Goal: Information Seeking & Learning: Learn about a topic

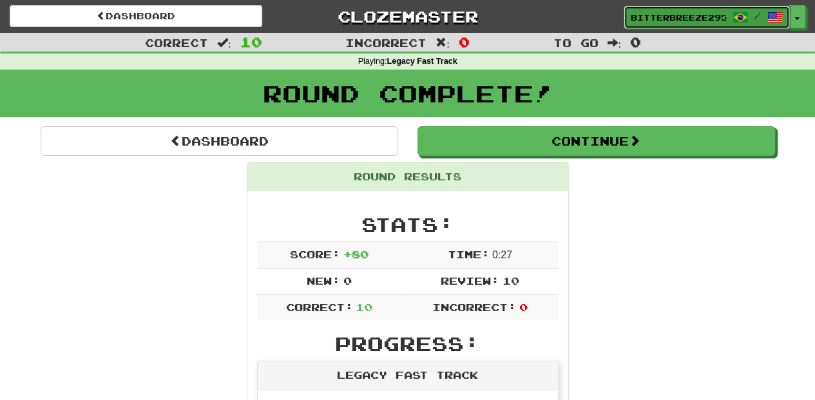
click at [653, 14] on span "BitterBreeze2956" at bounding box center [678, 18] width 95 height 12
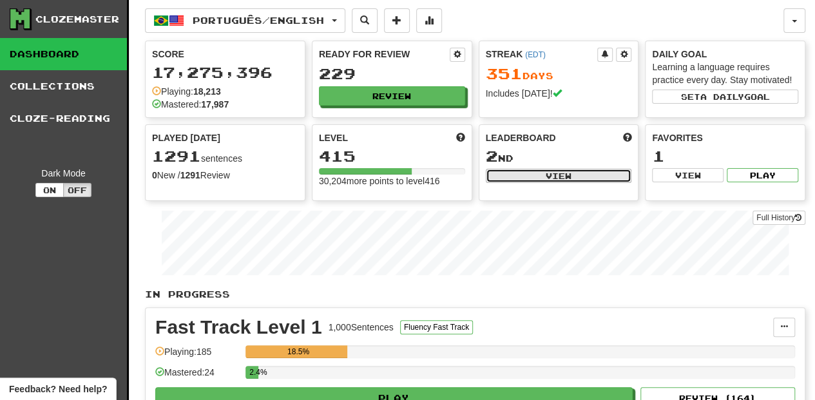
click at [533, 178] on button "View" at bounding box center [559, 176] width 146 height 14
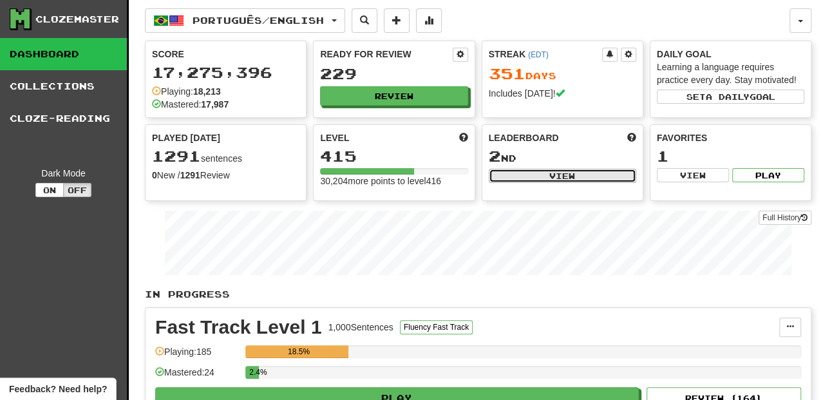
select select "**********"
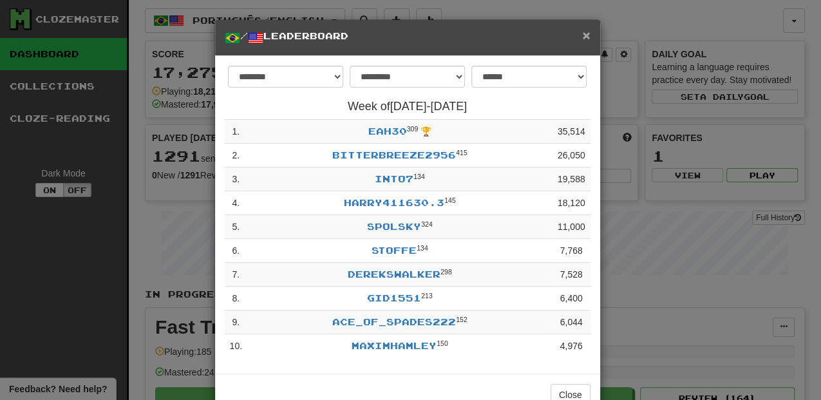
click at [586, 32] on span "×" at bounding box center [586, 35] width 8 height 15
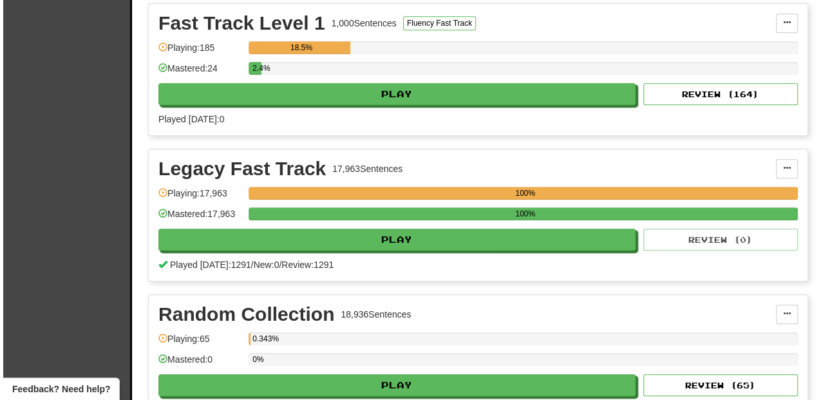
scroll to position [343, 0]
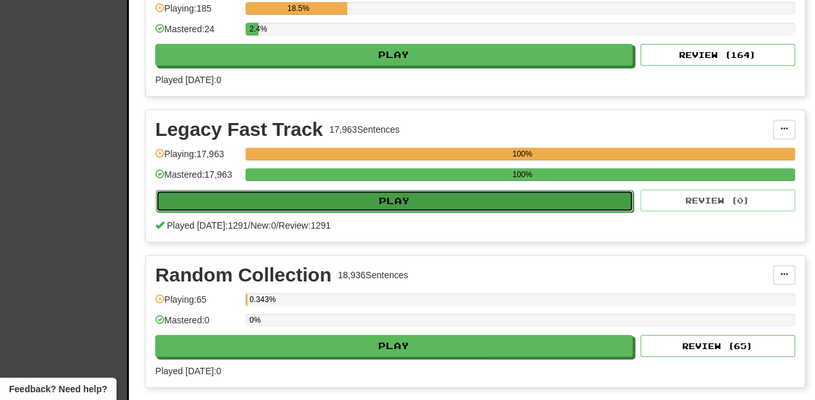
click at [355, 195] on button "Play" at bounding box center [394, 201] width 477 height 22
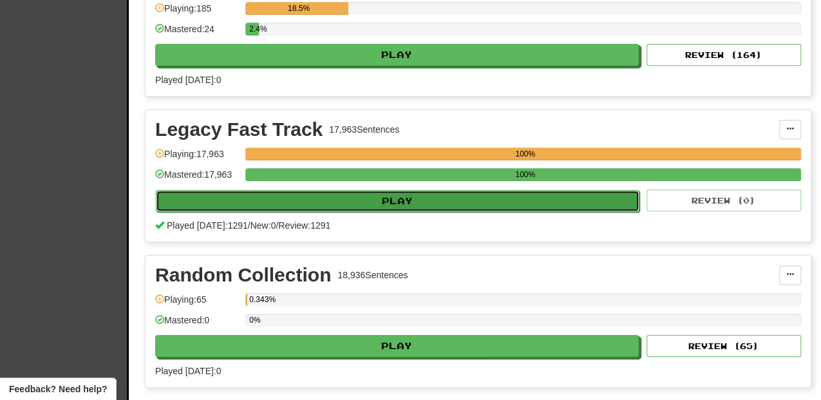
select select "**"
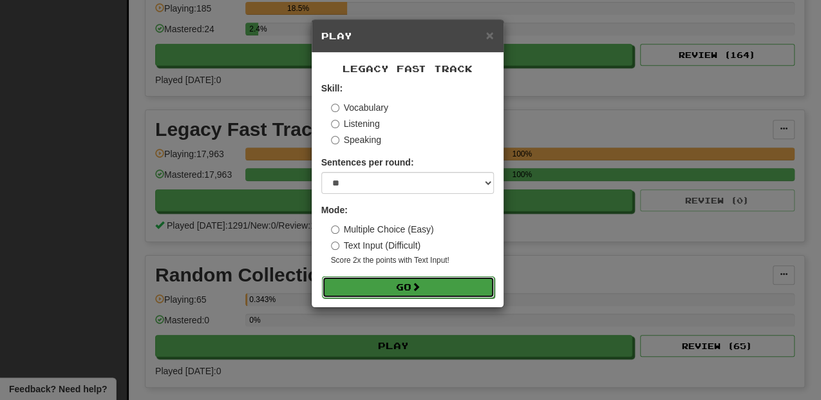
click at [392, 289] on button "Go" at bounding box center [408, 287] width 173 height 22
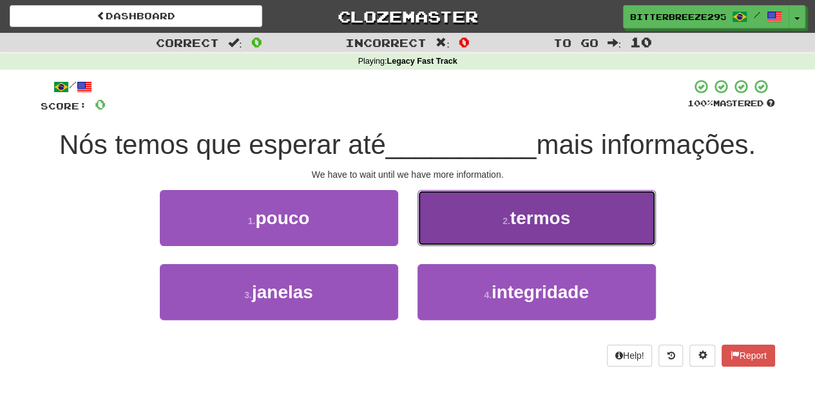
click at [446, 236] on button "2 . termos" at bounding box center [536, 218] width 238 height 56
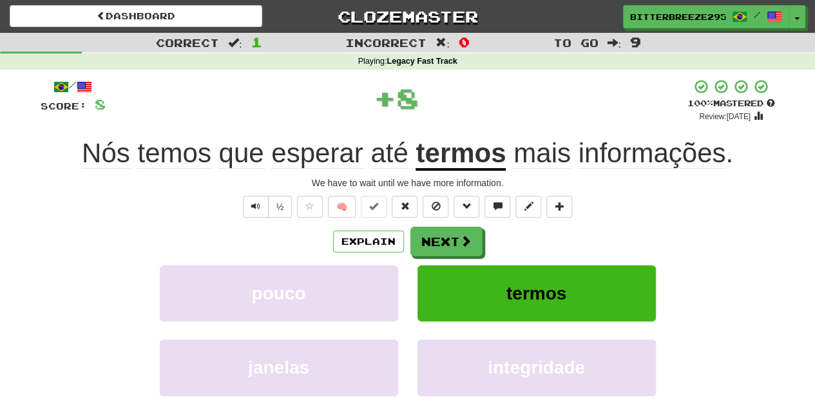
click at [446, 236] on button "Next" at bounding box center [446, 242] width 72 height 30
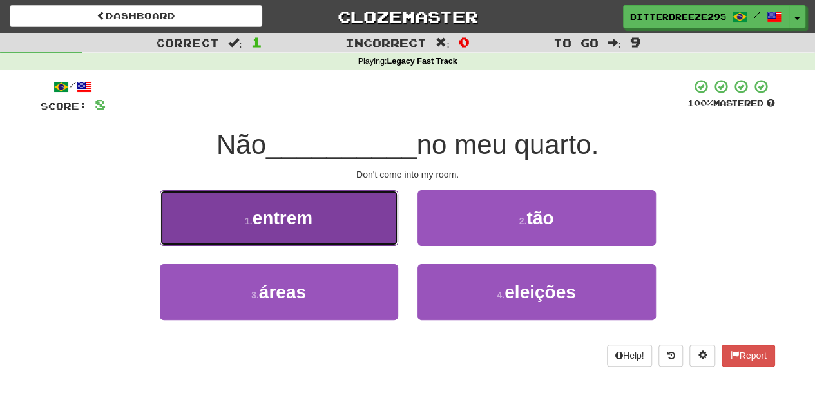
click at [319, 228] on button "1 . entrem" at bounding box center [279, 218] width 238 height 56
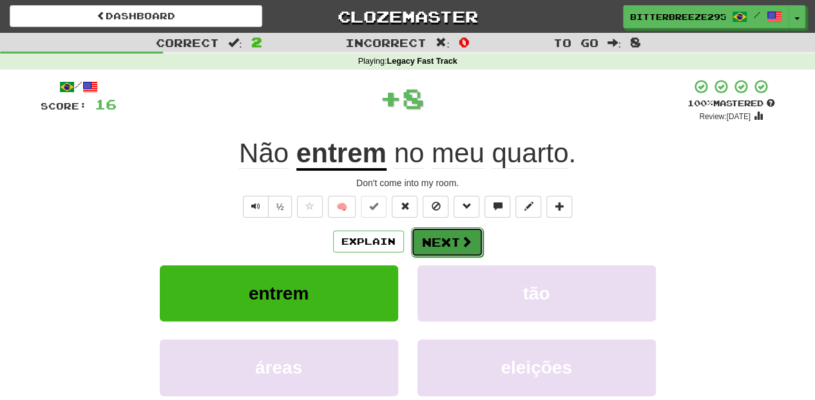
click at [416, 244] on button "Next" at bounding box center [447, 242] width 72 height 30
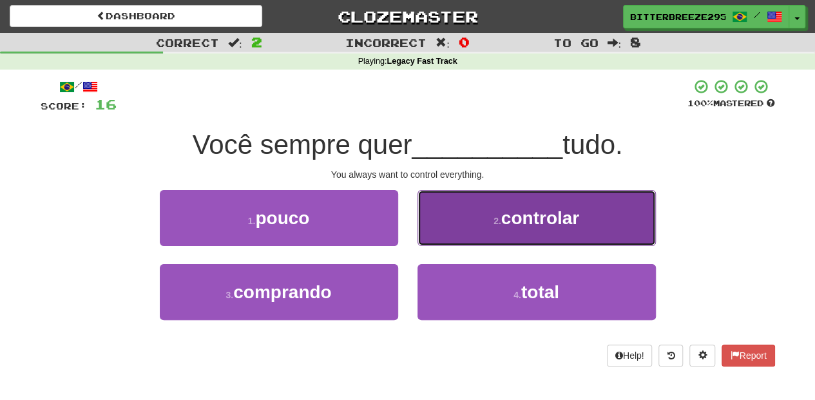
click at [434, 228] on button "2 . controlar" at bounding box center [536, 218] width 238 height 56
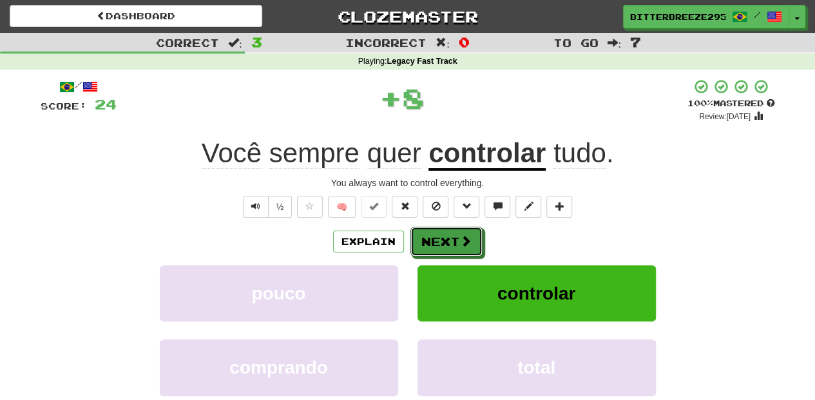
click at [434, 228] on button "Next" at bounding box center [446, 242] width 72 height 30
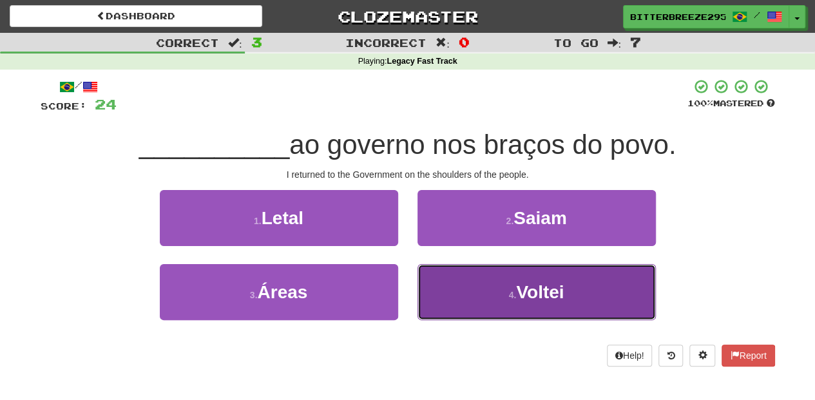
click at [463, 288] on button "4 . [GEOGRAPHIC_DATA]" at bounding box center [536, 292] width 238 height 56
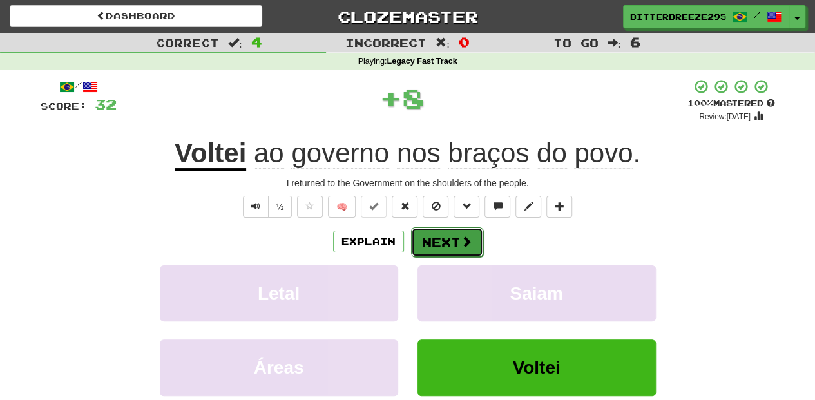
click at [448, 246] on button "Next" at bounding box center [447, 242] width 72 height 30
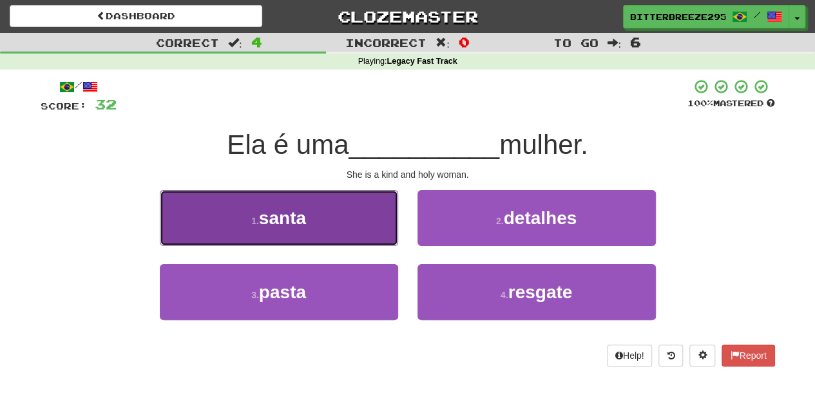
drag, startPoint x: 333, startPoint y: 241, endPoint x: 340, endPoint y: 245, distance: 8.1
click at [340, 245] on button "1 . santa" at bounding box center [279, 218] width 238 height 56
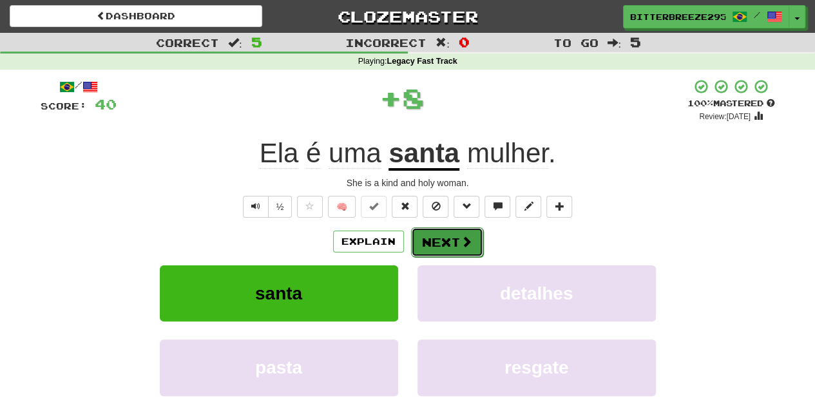
click at [429, 249] on button "Next" at bounding box center [447, 242] width 72 height 30
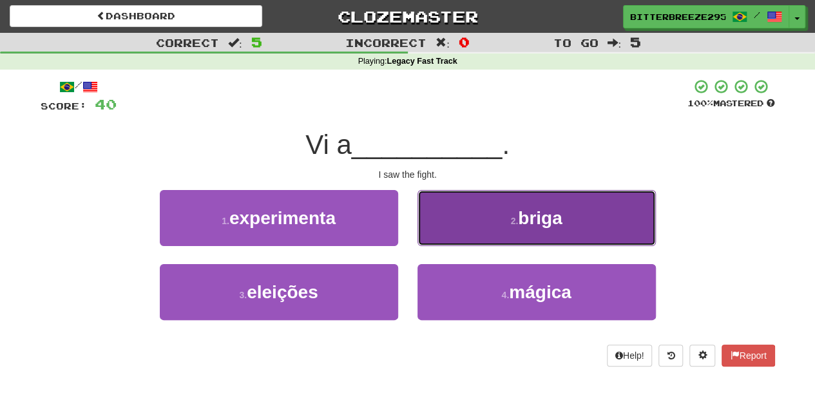
click at [446, 234] on button "2 . briga" at bounding box center [536, 218] width 238 height 56
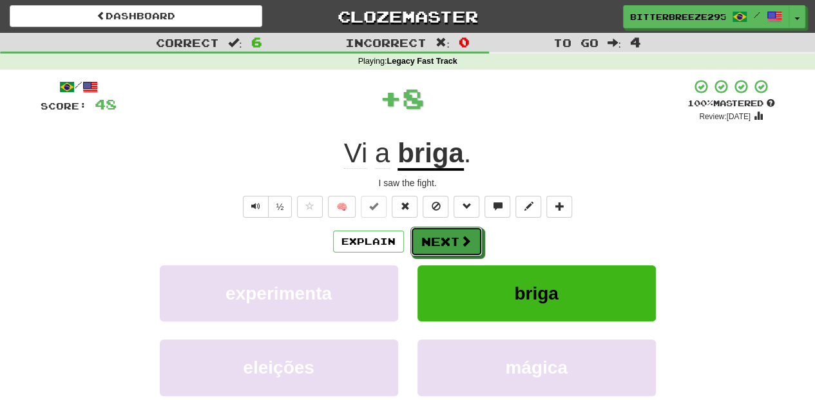
click at [446, 234] on button "Next" at bounding box center [446, 242] width 72 height 30
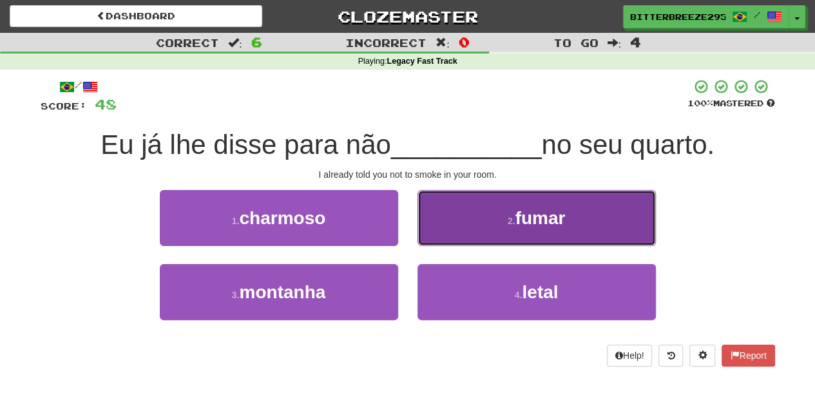
click at [439, 233] on button "2 . fumar" at bounding box center [536, 218] width 238 height 56
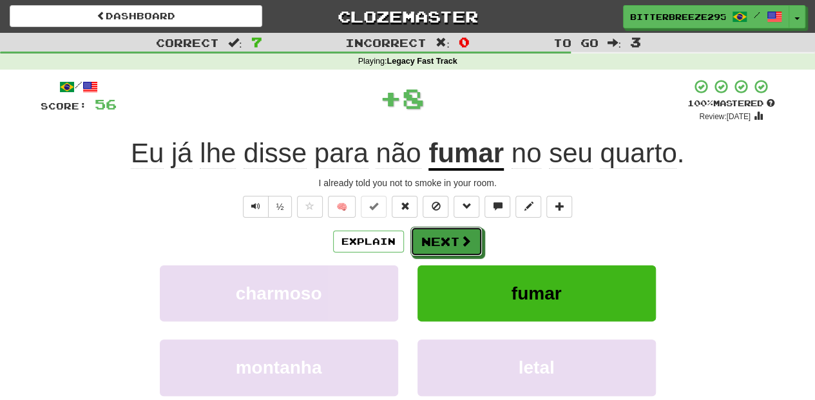
click at [437, 237] on button "Next" at bounding box center [446, 242] width 72 height 30
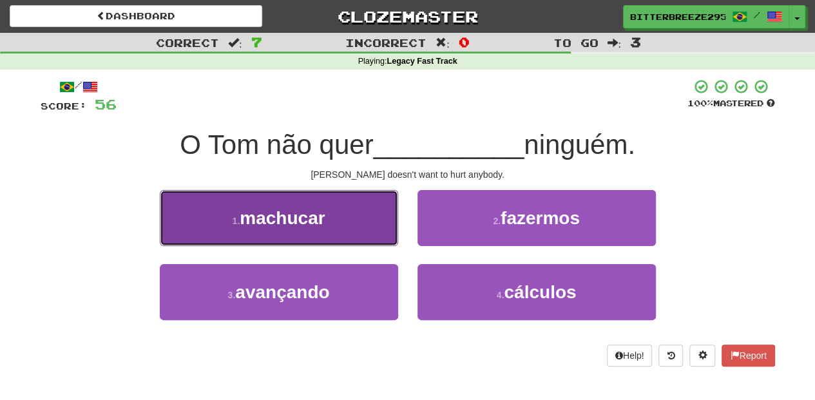
click at [321, 238] on button "1 . machucar" at bounding box center [279, 218] width 238 height 56
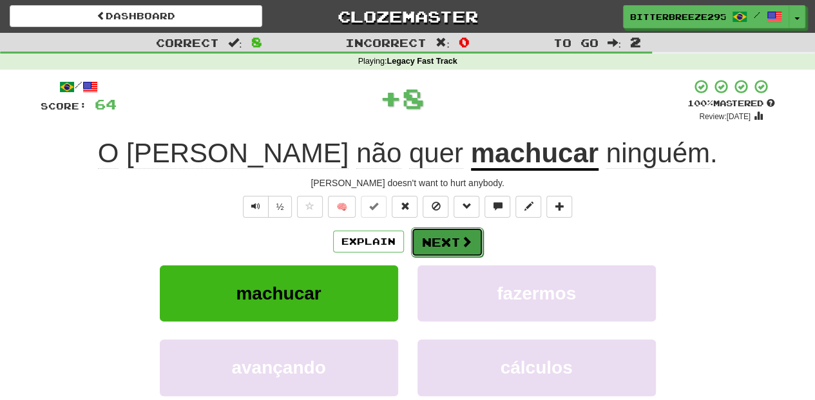
click at [447, 237] on button "Next" at bounding box center [447, 242] width 72 height 30
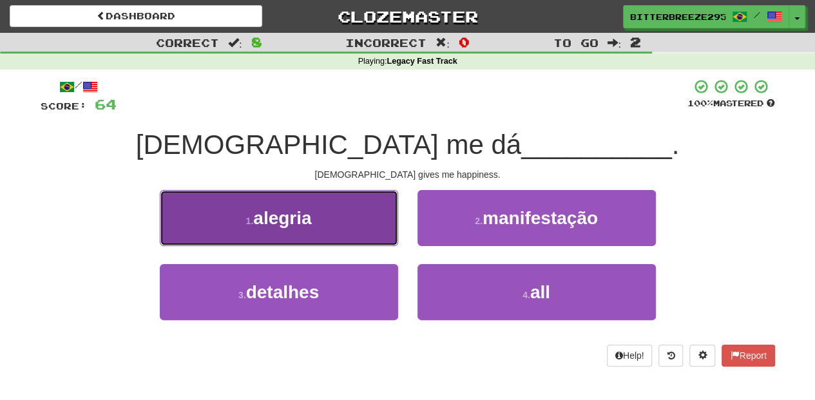
click at [345, 234] on button "1 . alegria" at bounding box center [279, 218] width 238 height 56
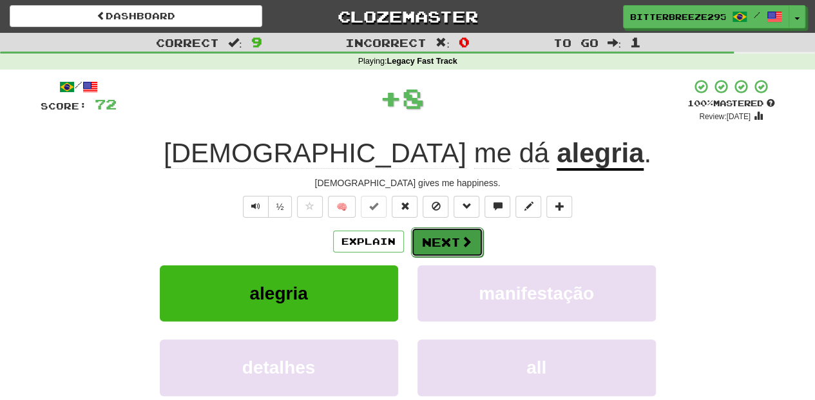
click at [428, 236] on button "Next" at bounding box center [447, 242] width 72 height 30
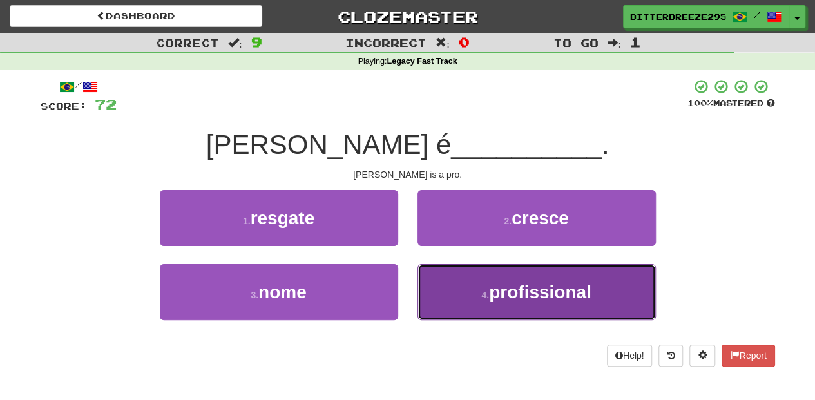
click at [436, 279] on button "4 . profissional" at bounding box center [536, 292] width 238 height 56
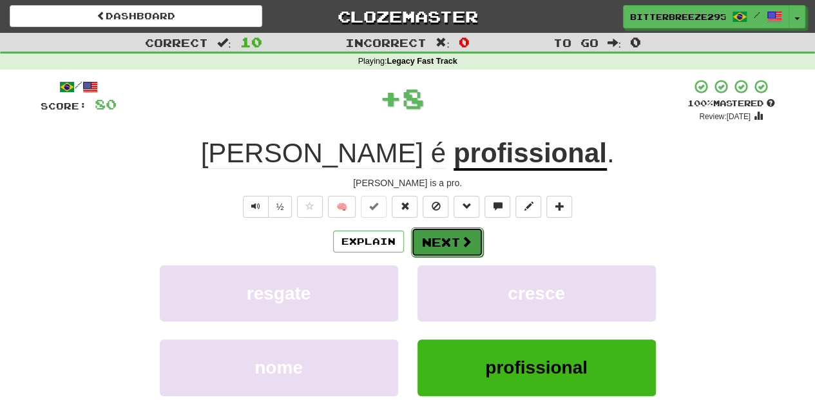
click at [432, 245] on button "Next" at bounding box center [447, 242] width 72 height 30
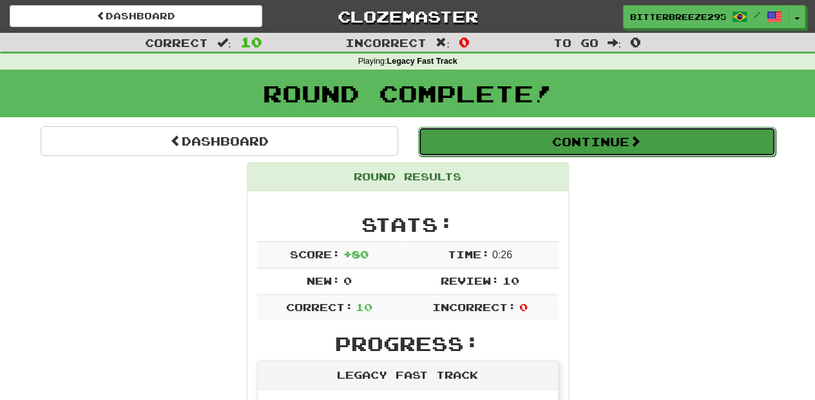
click at [493, 146] on button "Continue" at bounding box center [597, 142] width 358 height 30
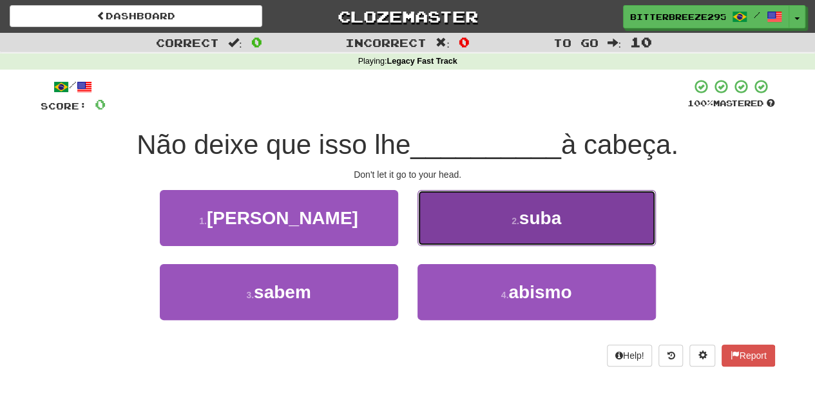
click at [451, 228] on button "2 . suba" at bounding box center [536, 218] width 238 height 56
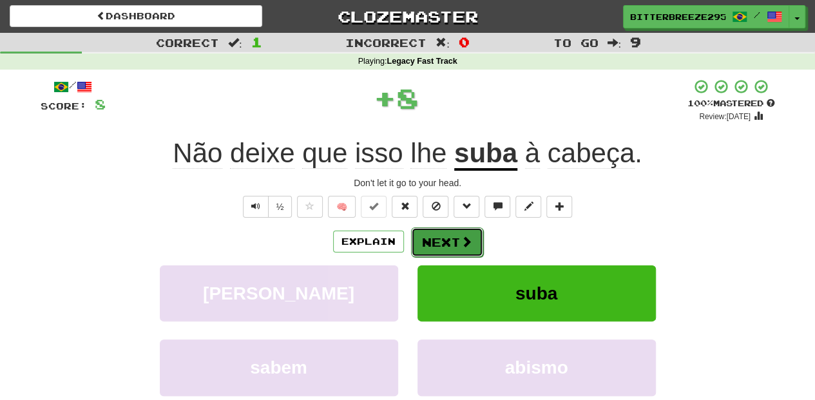
click at [450, 228] on button "Next" at bounding box center [447, 242] width 72 height 30
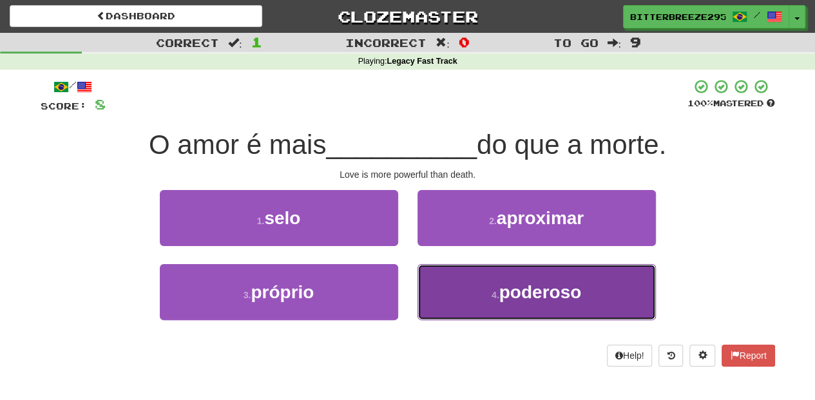
click at [442, 291] on button "4 . poderoso" at bounding box center [536, 292] width 238 height 56
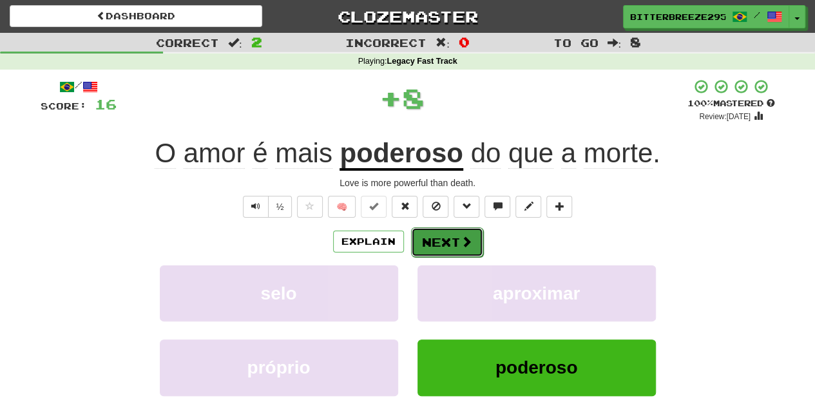
click at [439, 252] on button "Next" at bounding box center [447, 242] width 72 height 30
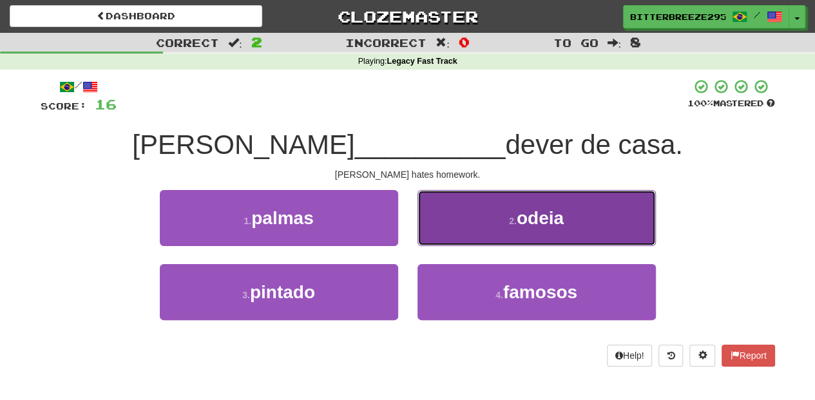
click at [439, 242] on button "2 . odeia" at bounding box center [536, 218] width 238 height 56
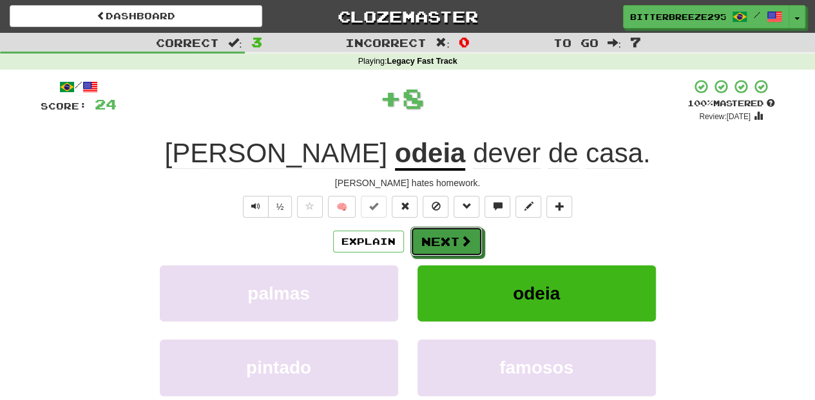
click at [439, 242] on button "Next" at bounding box center [446, 242] width 72 height 30
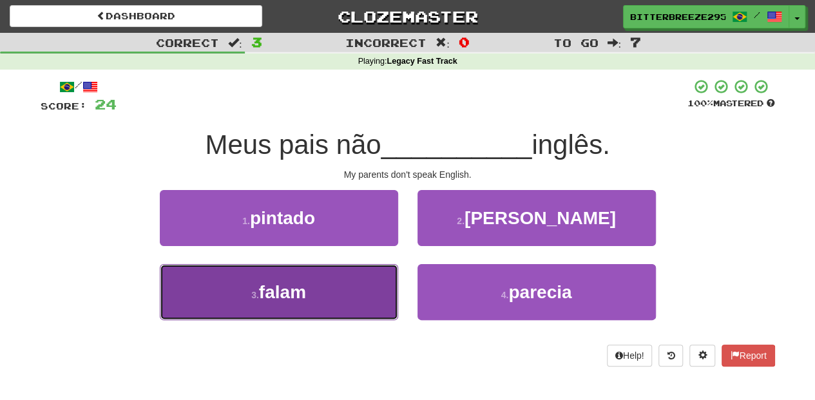
click at [328, 298] on button "3 . falam" at bounding box center [279, 292] width 238 height 56
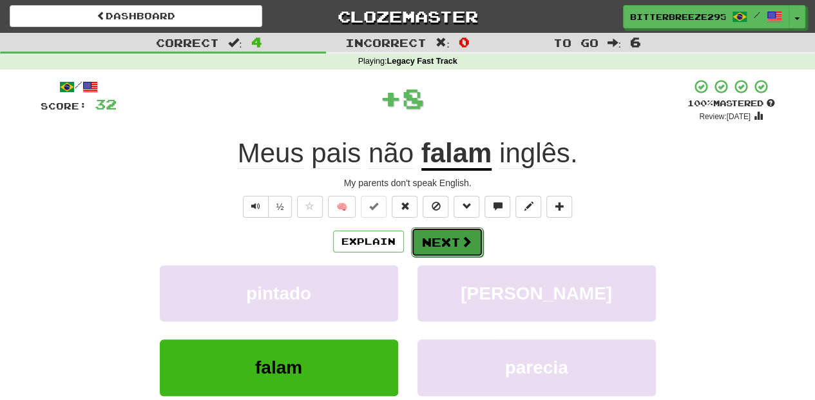
click at [432, 249] on button "Next" at bounding box center [447, 242] width 72 height 30
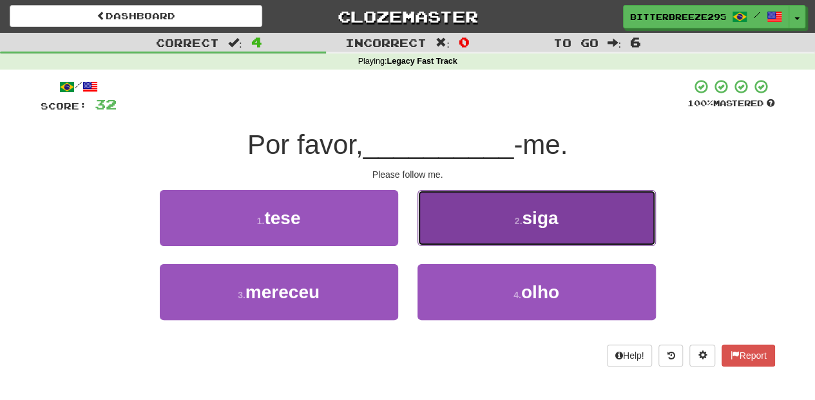
click at [442, 232] on button "2 . siga" at bounding box center [536, 218] width 238 height 56
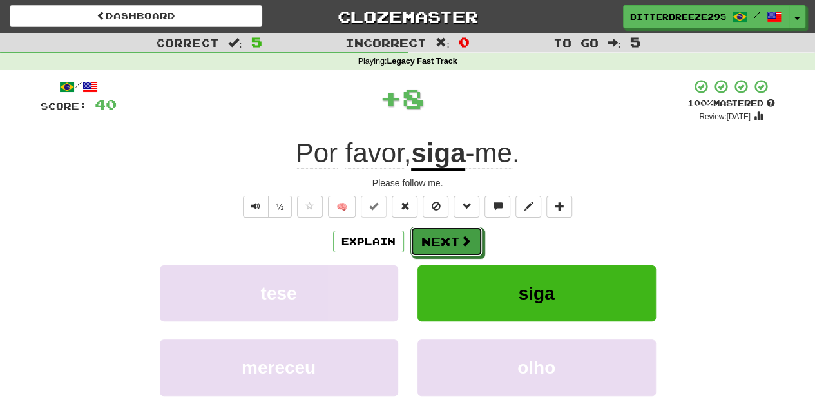
click at [442, 232] on button "Next" at bounding box center [446, 242] width 72 height 30
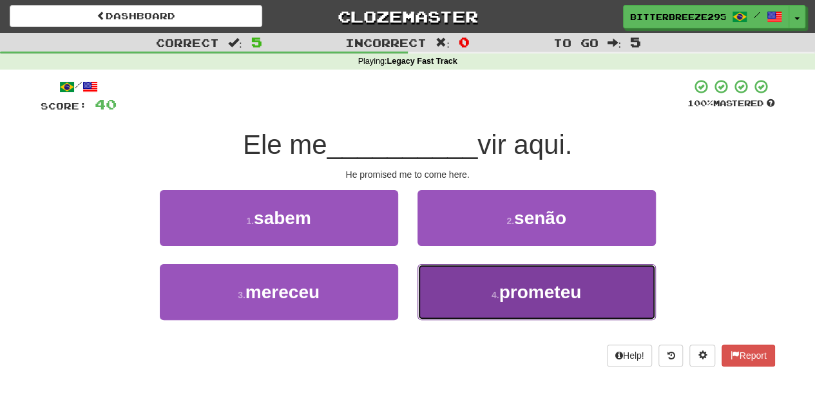
click at [458, 294] on button "4 . prometeu" at bounding box center [536, 292] width 238 height 56
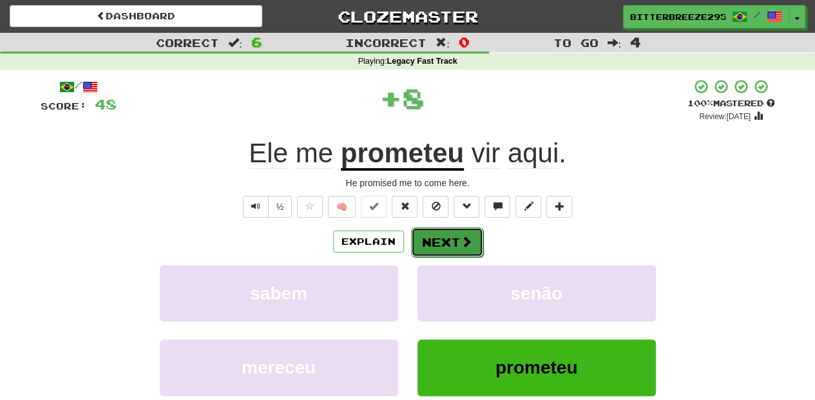
click at [449, 249] on button "Next" at bounding box center [447, 242] width 72 height 30
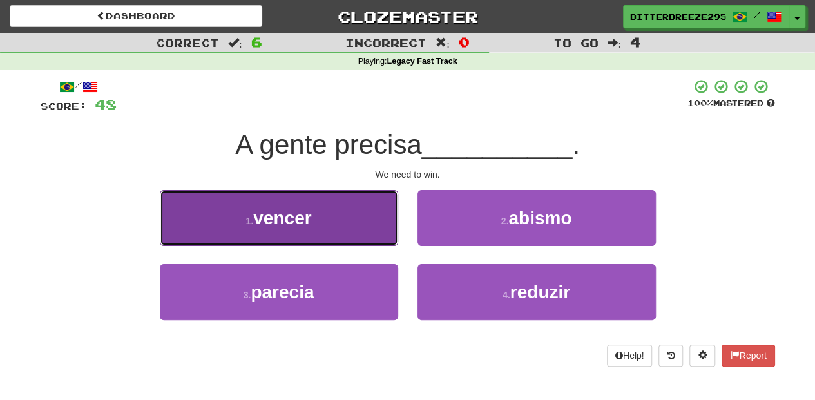
click at [296, 236] on button "1 . vencer" at bounding box center [279, 218] width 238 height 56
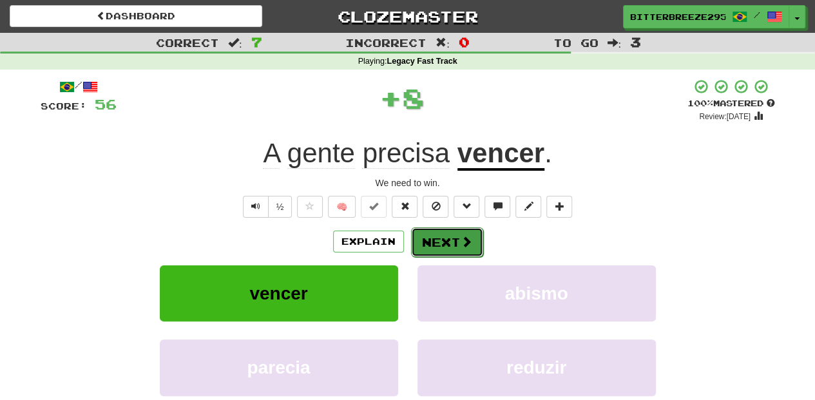
click at [442, 246] on button "Next" at bounding box center [447, 242] width 72 height 30
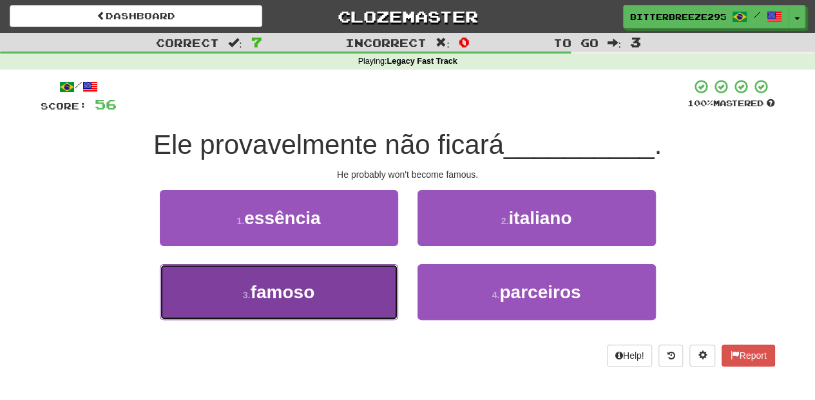
click at [341, 282] on button "3 . famoso" at bounding box center [279, 292] width 238 height 56
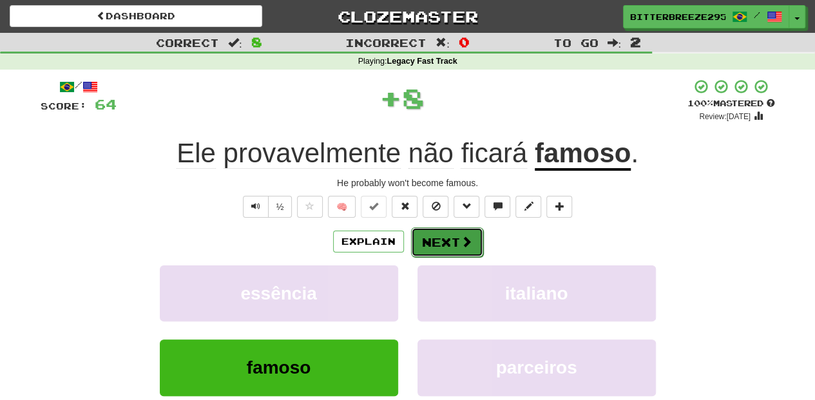
click at [434, 245] on button "Next" at bounding box center [447, 242] width 72 height 30
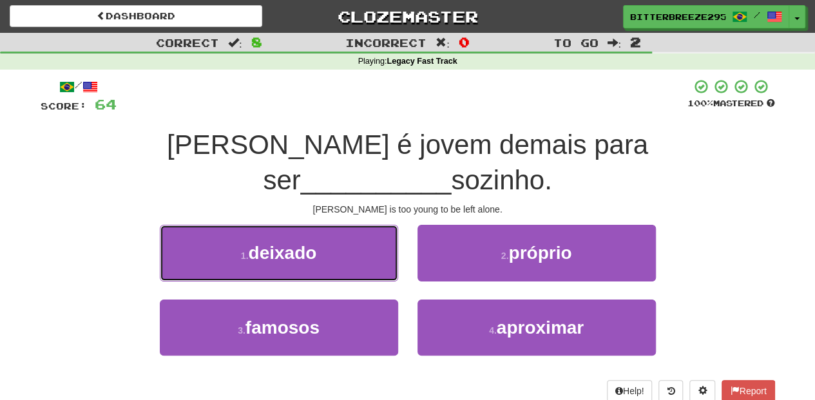
click at [269, 243] on span "deixado" at bounding box center [282, 253] width 68 height 20
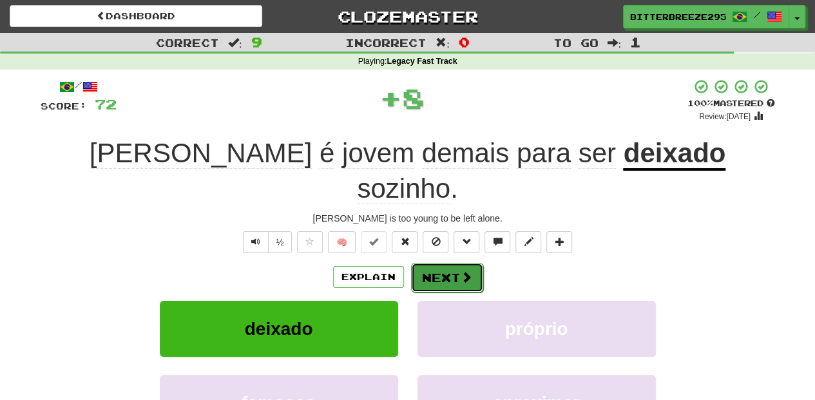
click at [454, 263] on button "Next" at bounding box center [447, 278] width 72 height 30
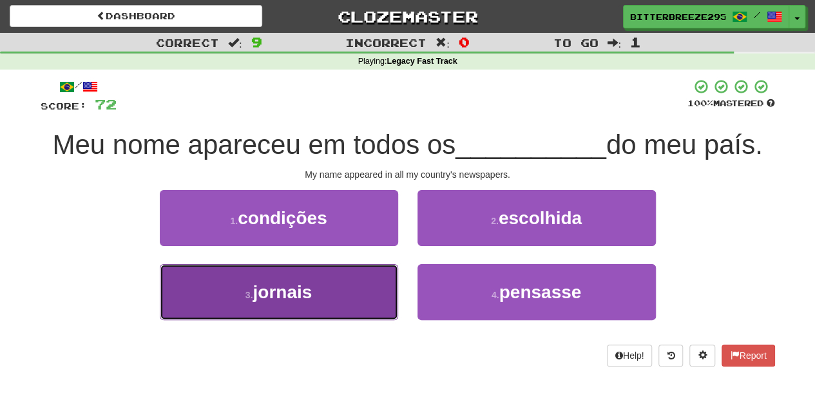
click at [347, 298] on button "3 . jornais" at bounding box center [279, 292] width 238 height 56
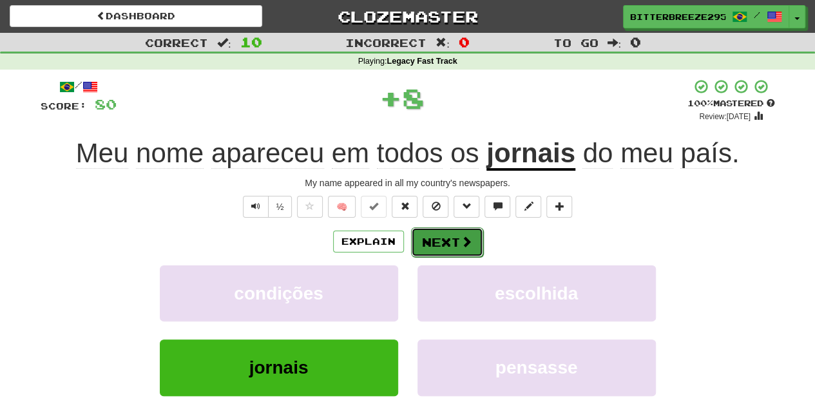
click at [432, 244] on button "Next" at bounding box center [447, 242] width 72 height 30
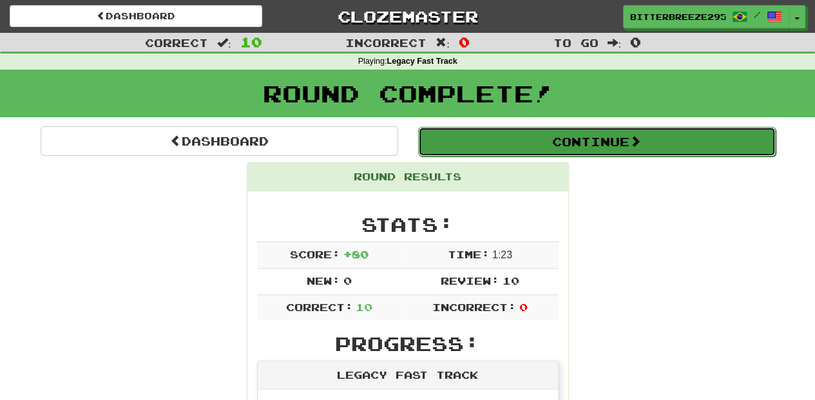
click at [461, 142] on button "Continue" at bounding box center [597, 142] width 358 height 30
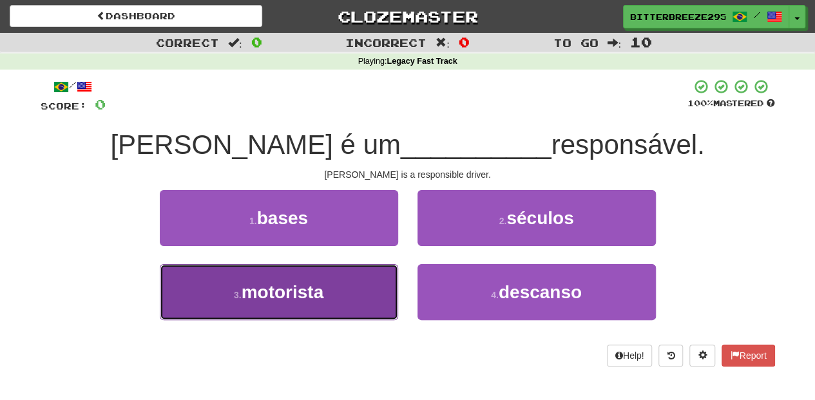
click at [341, 287] on button "3 . motorista" at bounding box center [279, 292] width 238 height 56
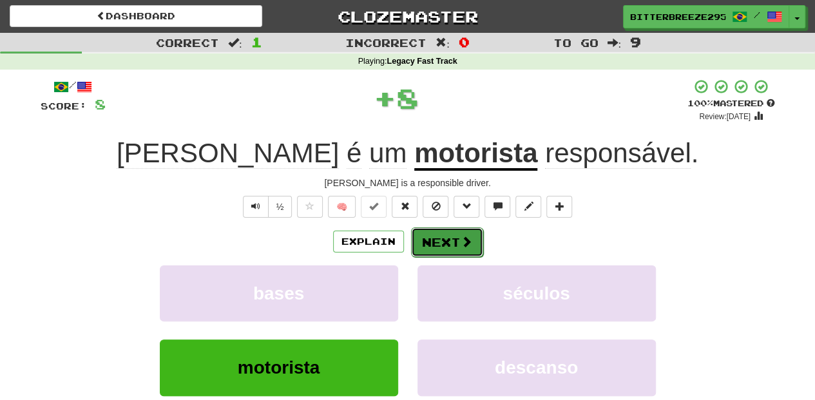
click at [423, 228] on button "Next" at bounding box center [447, 242] width 72 height 30
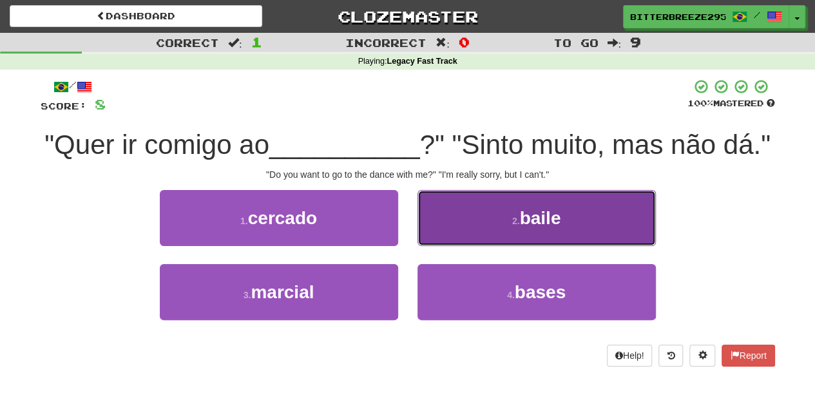
click at [470, 229] on button "2 . baile" at bounding box center [536, 218] width 238 height 56
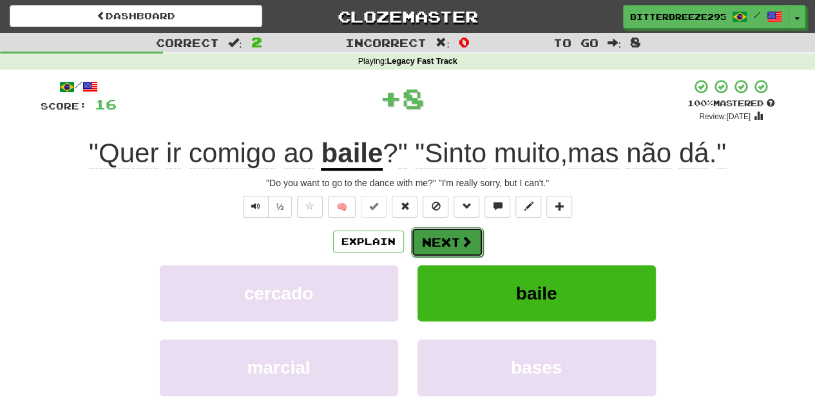
click at [458, 230] on button "Next" at bounding box center [447, 242] width 72 height 30
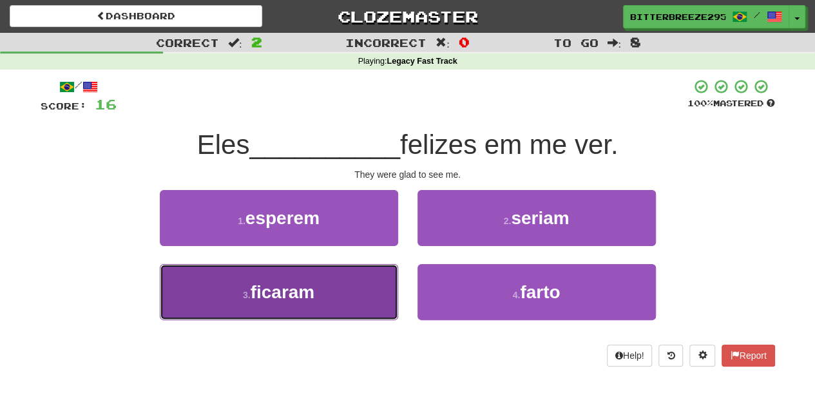
click at [329, 300] on button "3 . ficaram" at bounding box center [279, 292] width 238 height 56
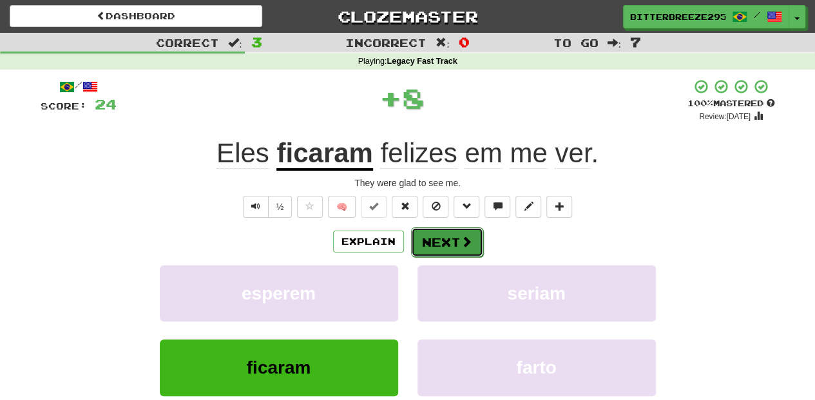
click at [434, 239] on button "Next" at bounding box center [447, 242] width 72 height 30
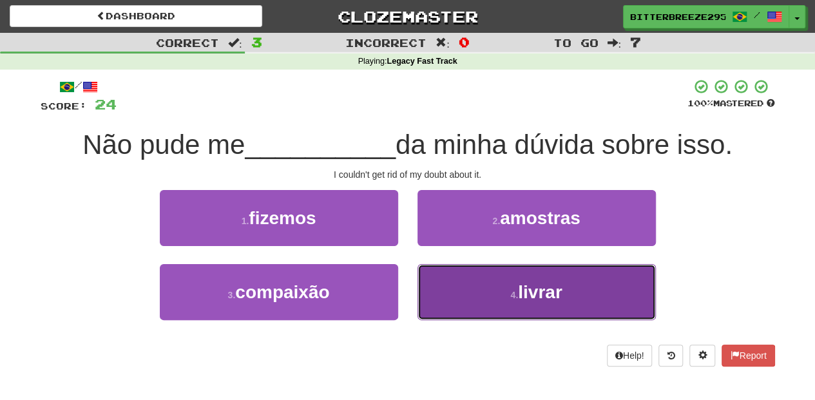
click at [452, 291] on button "4 . livrar" at bounding box center [536, 292] width 238 height 56
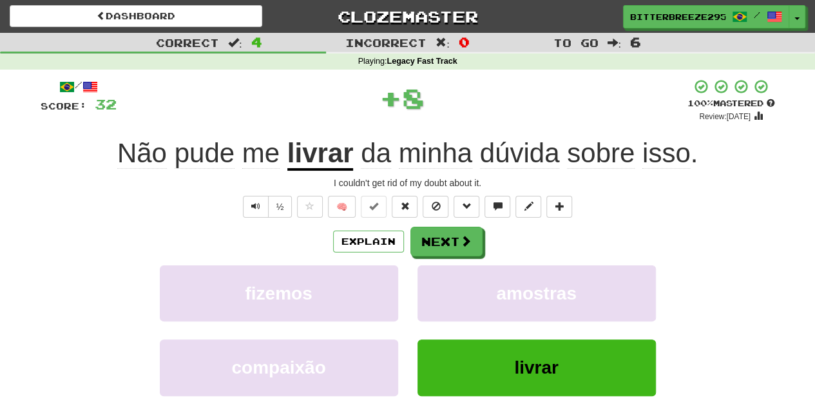
click at [445, 256] on div "Explain Next fizemos amostras compaixão livrar Learn more: fizemos amostras com…" at bounding box center [408, 330] width 734 height 207
click at [445, 246] on button "Next" at bounding box center [447, 242] width 72 height 30
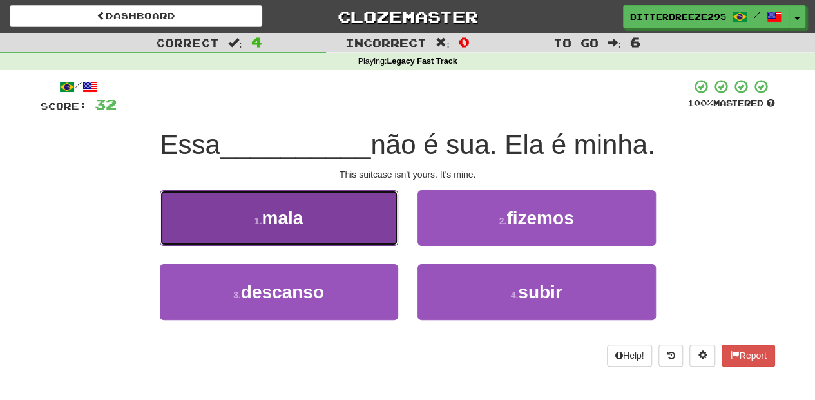
click at [352, 229] on button "1 . mala" at bounding box center [279, 218] width 238 height 56
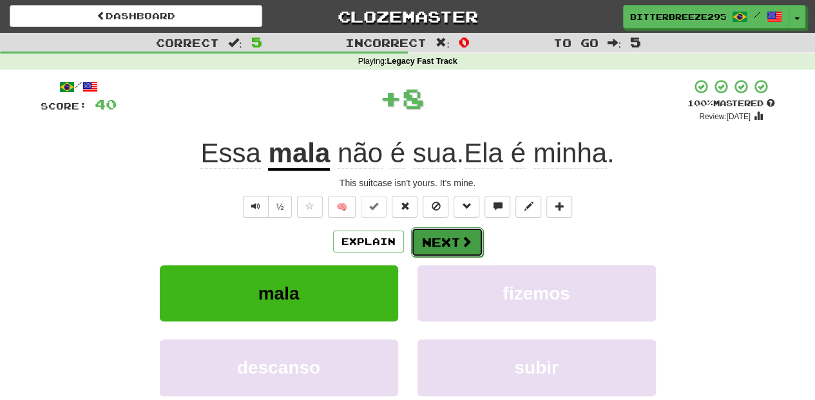
click at [430, 240] on button "Next" at bounding box center [447, 242] width 72 height 30
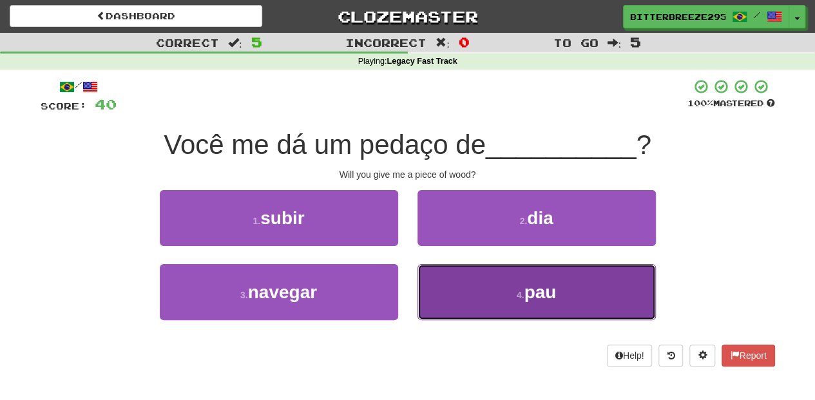
click at [441, 286] on button "4 . pau" at bounding box center [536, 292] width 238 height 56
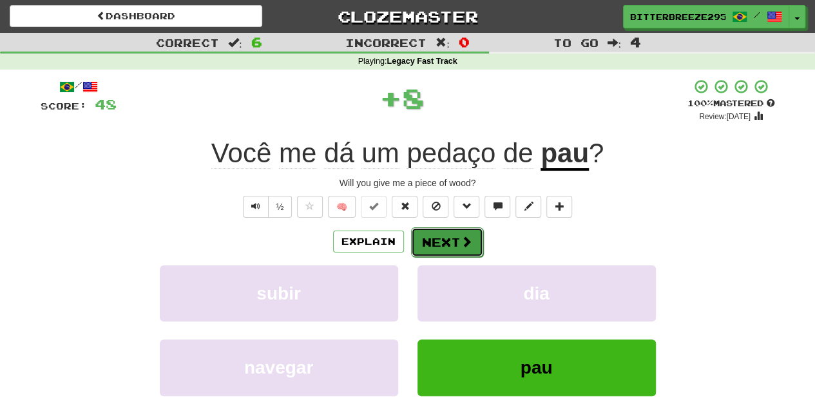
click at [446, 249] on button "Next" at bounding box center [447, 242] width 72 height 30
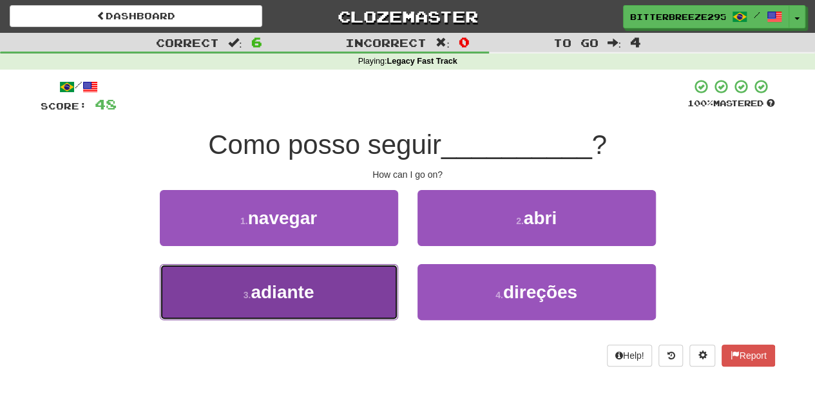
click at [346, 288] on button "3 . adiante" at bounding box center [279, 292] width 238 height 56
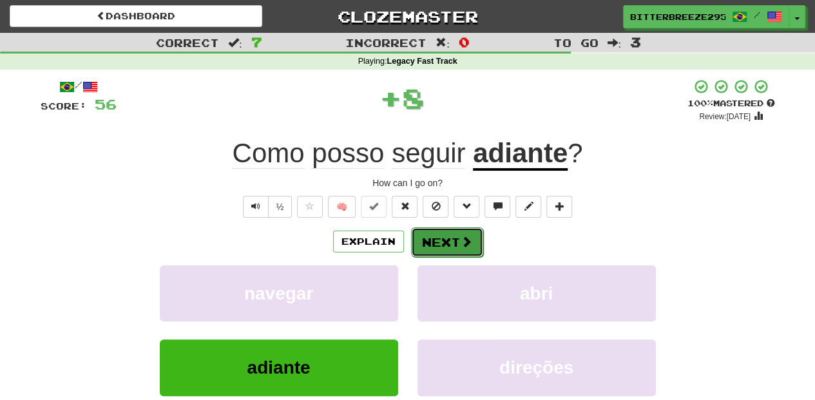
click at [411, 245] on button "Next" at bounding box center [447, 242] width 72 height 30
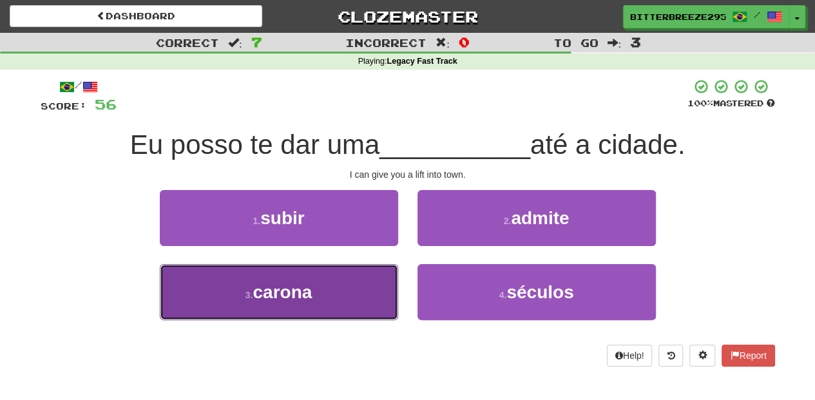
click at [339, 285] on button "3 . carona" at bounding box center [279, 292] width 238 height 56
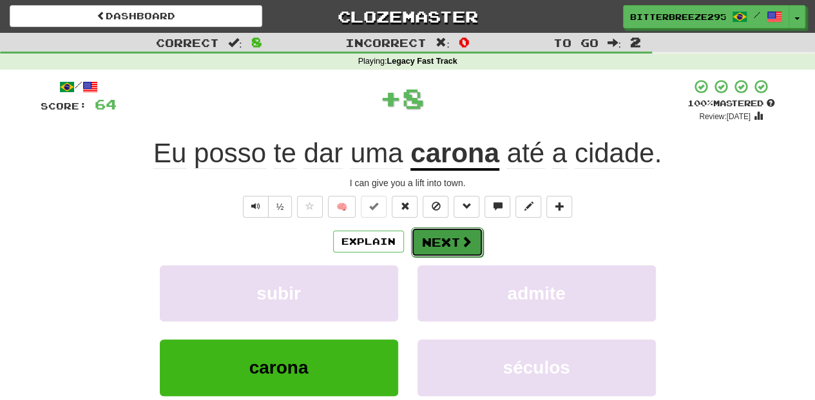
click at [457, 240] on button "Next" at bounding box center [447, 242] width 72 height 30
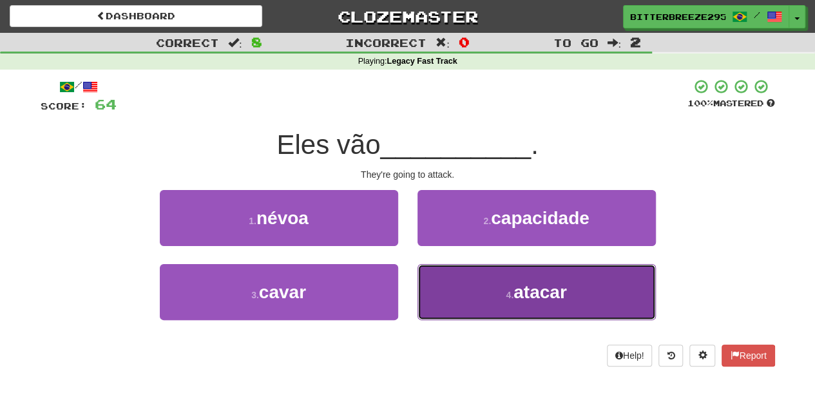
click at [468, 284] on button "4 . atacar" at bounding box center [536, 292] width 238 height 56
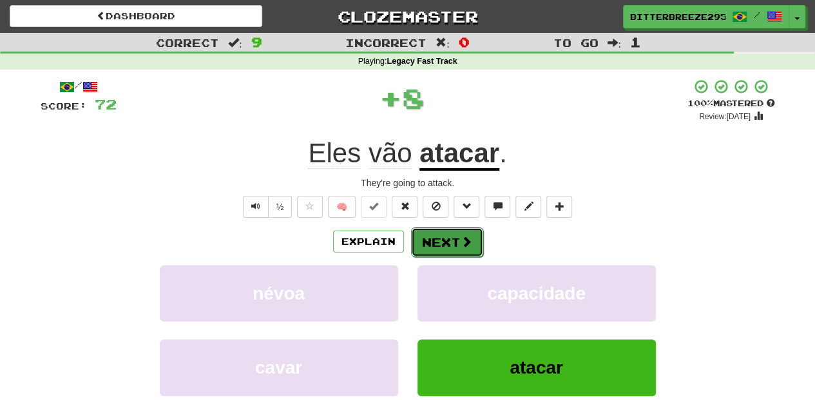
click at [445, 238] on button "Next" at bounding box center [447, 242] width 72 height 30
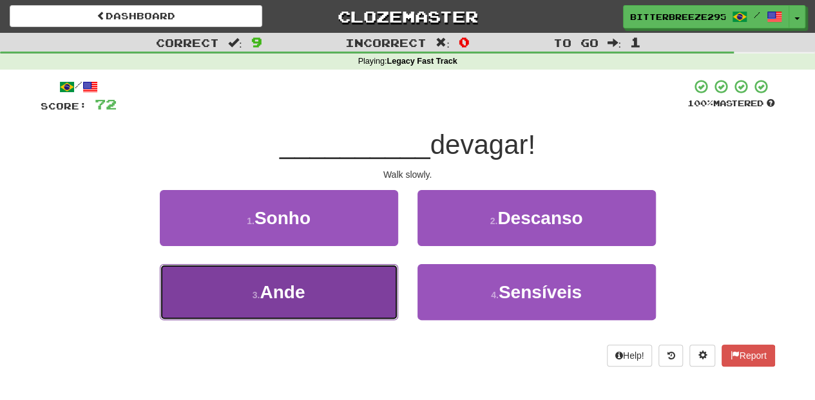
click at [323, 287] on button "3 . Ande" at bounding box center [279, 292] width 238 height 56
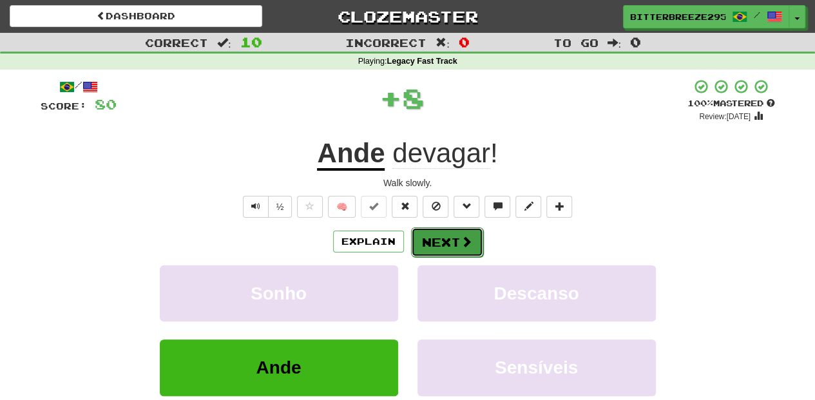
click at [424, 240] on button "Next" at bounding box center [447, 242] width 72 height 30
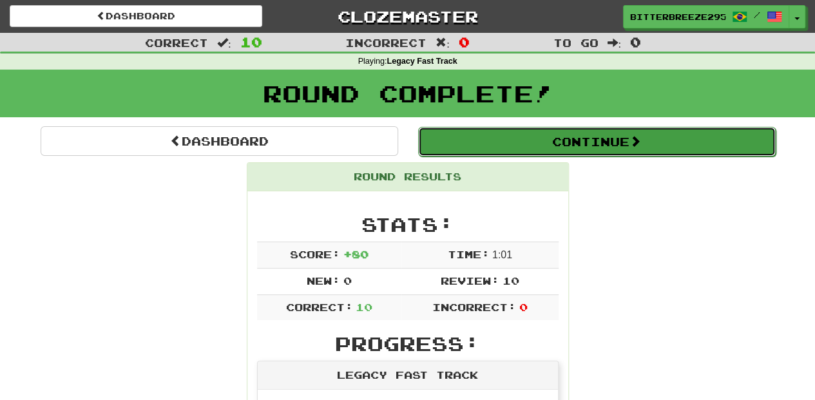
click at [474, 135] on button "Continue" at bounding box center [597, 142] width 358 height 30
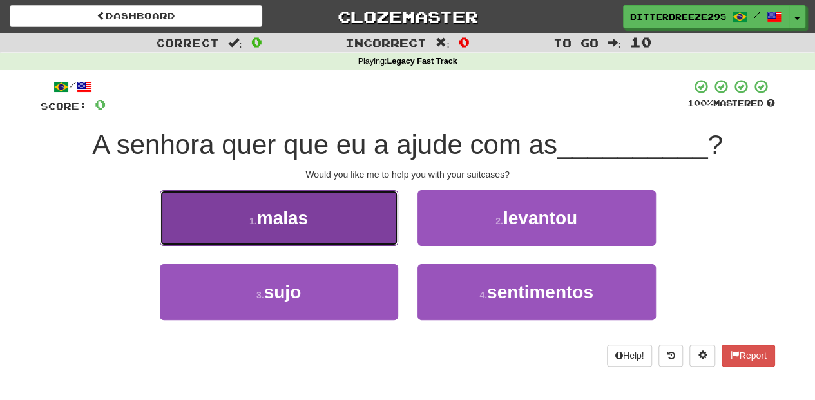
click at [332, 228] on button "1 . malas" at bounding box center [279, 218] width 238 height 56
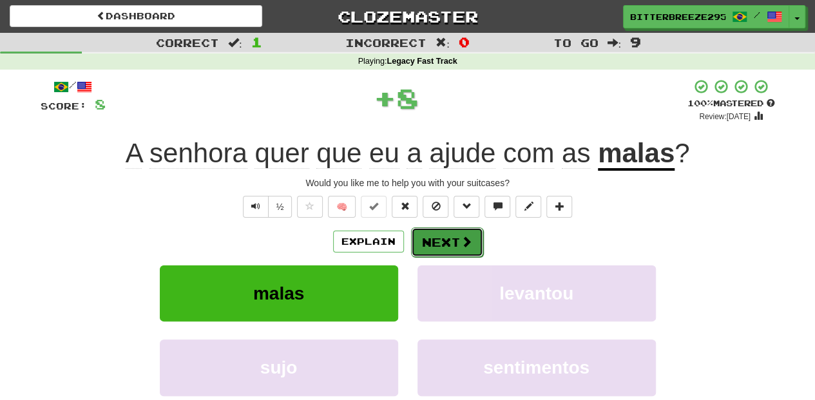
click at [443, 240] on button "Next" at bounding box center [447, 242] width 72 height 30
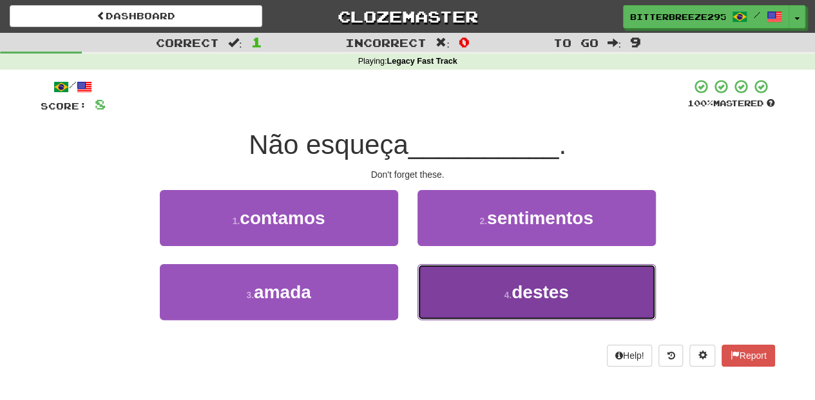
click at [456, 291] on button "4 . destes" at bounding box center [536, 292] width 238 height 56
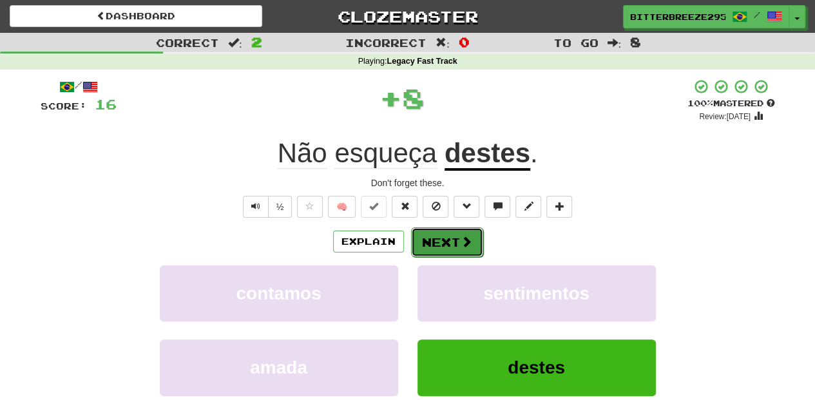
click at [430, 240] on button "Next" at bounding box center [447, 242] width 72 height 30
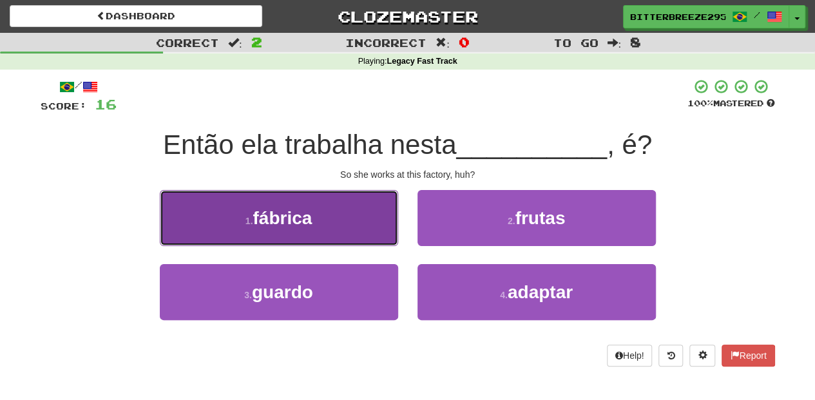
drag, startPoint x: 323, startPoint y: 233, endPoint x: 329, endPoint y: 242, distance: 10.4
click at [329, 242] on button "1 . fábrica" at bounding box center [279, 218] width 238 height 56
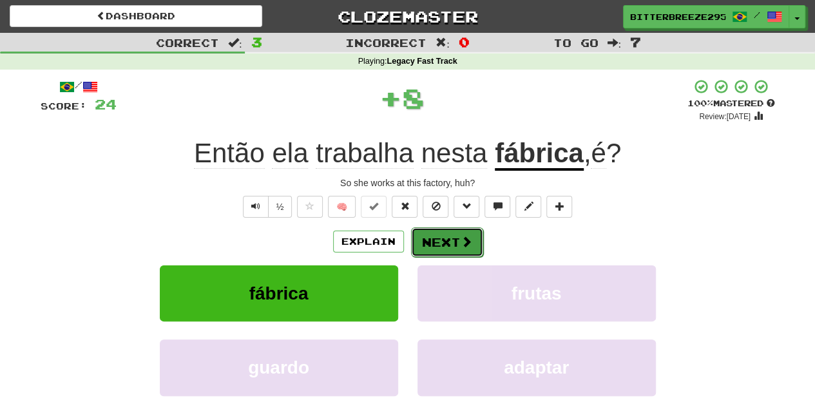
click at [419, 242] on button "Next" at bounding box center [447, 242] width 72 height 30
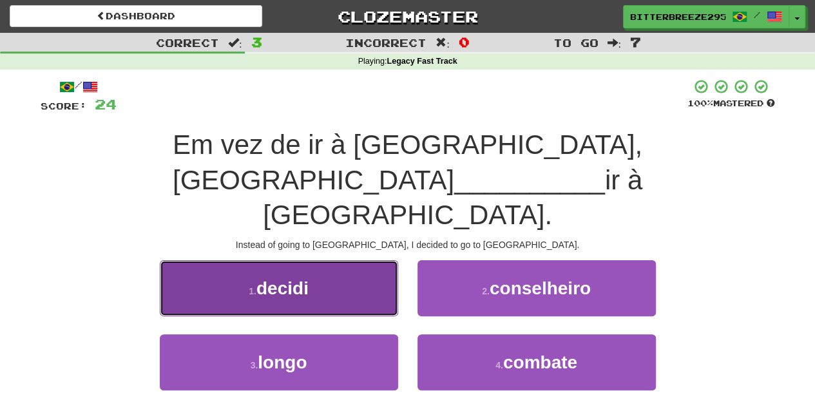
click at [345, 260] on button "1 . decidi" at bounding box center [279, 288] width 238 height 56
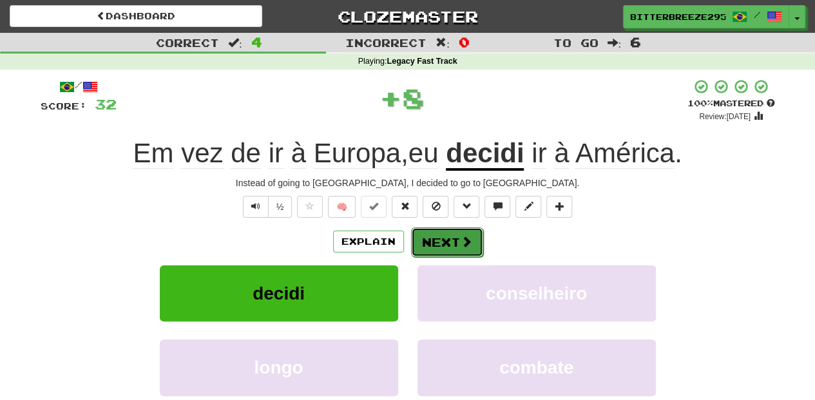
click at [428, 233] on button "Next" at bounding box center [447, 242] width 72 height 30
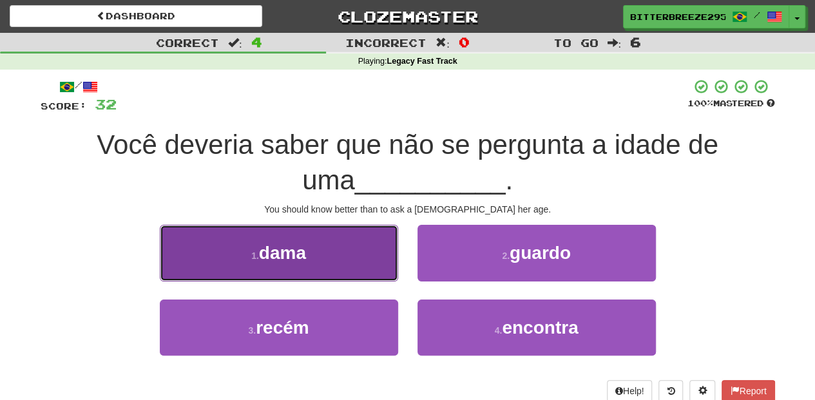
click at [348, 265] on button "1 . dama" at bounding box center [279, 253] width 238 height 56
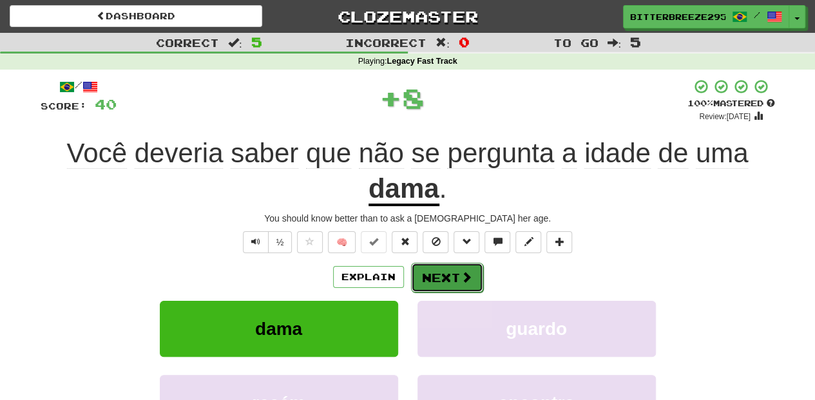
click at [430, 267] on button "Next" at bounding box center [447, 278] width 72 height 30
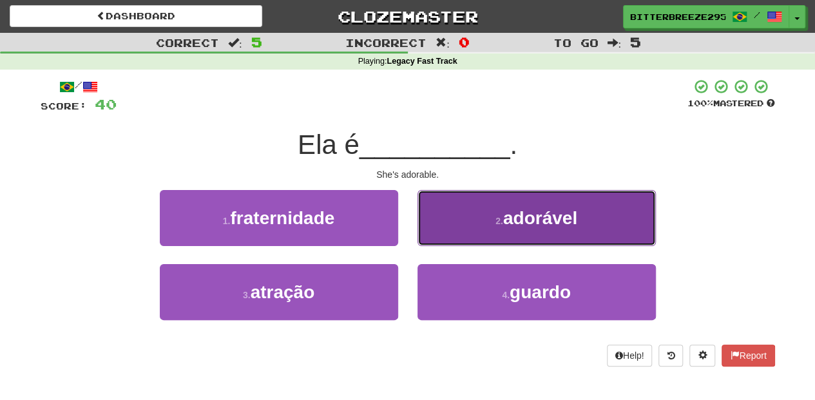
click at [463, 233] on button "2 . adorável" at bounding box center [536, 218] width 238 height 56
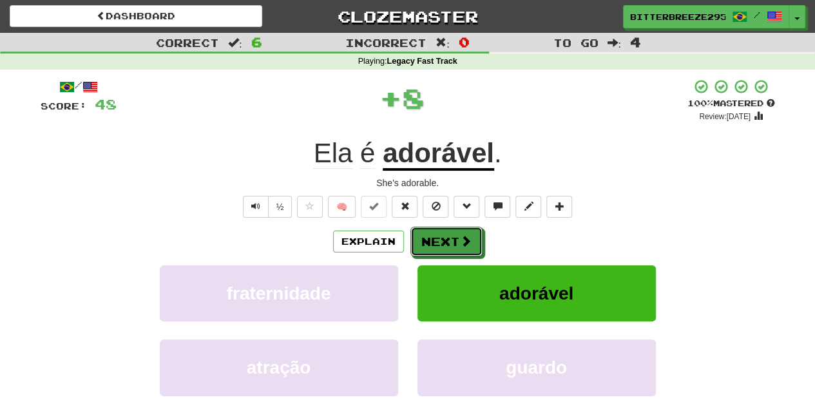
click at [463, 233] on button "Next" at bounding box center [446, 242] width 72 height 30
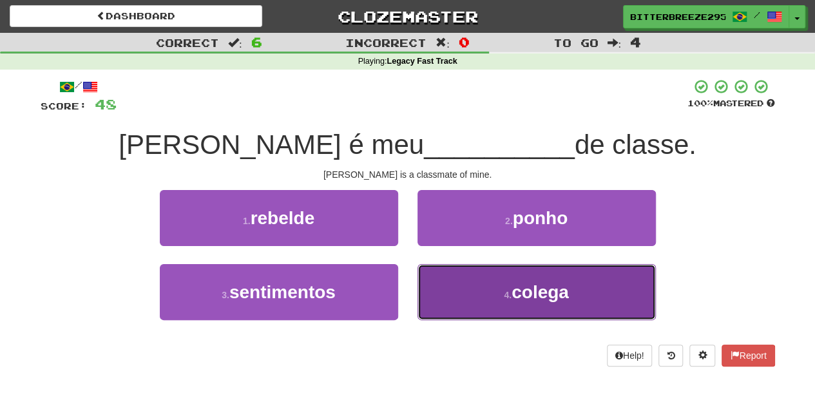
click at [485, 294] on button "4 . colega" at bounding box center [536, 292] width 238 height 56
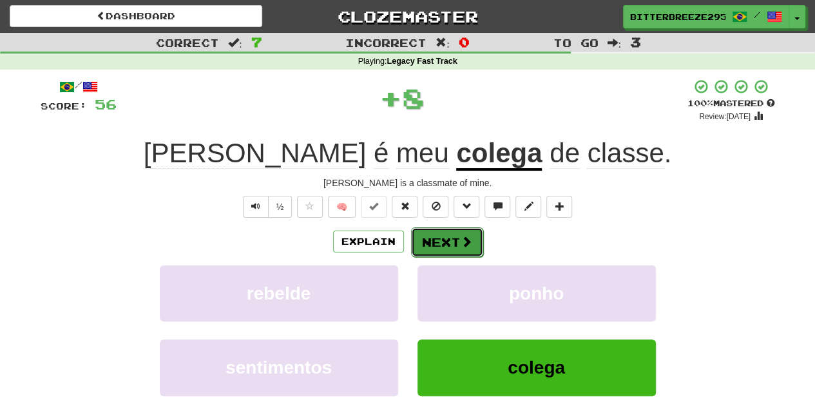
click at [426, 235] on button "Next" at bounding box center [447, 242] width 72 height 30
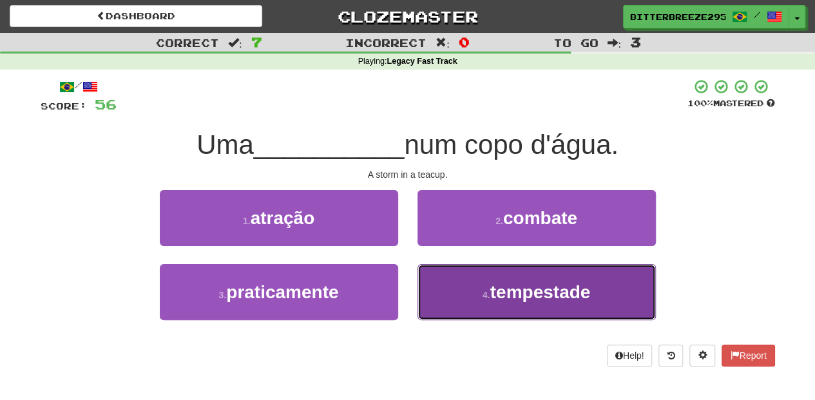
click at [439, 287] on button "4 . tempestade" at bounding box center [536, 292] width 238 height 56
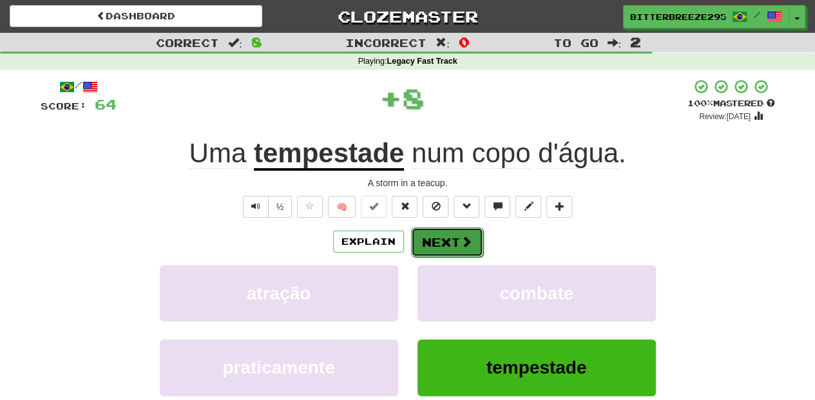
click at [439, 246] on button "Next" at bounding box center [447, 242] width 72 height 30
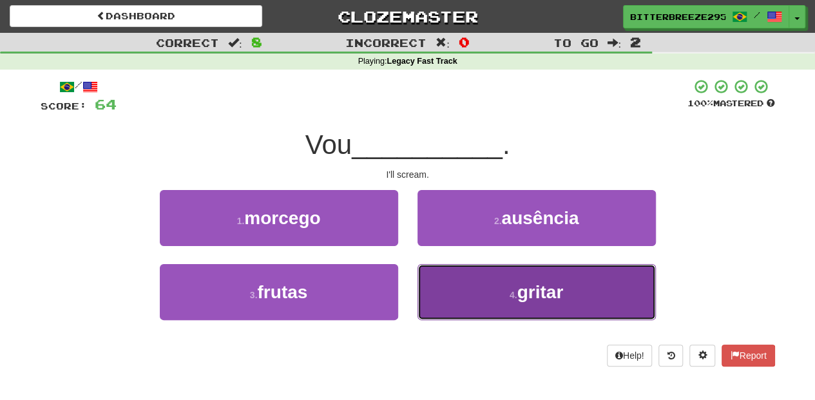
click at [483, 293] on button "4 . gritar" at bounding box center [536, 292] width 238 height 56
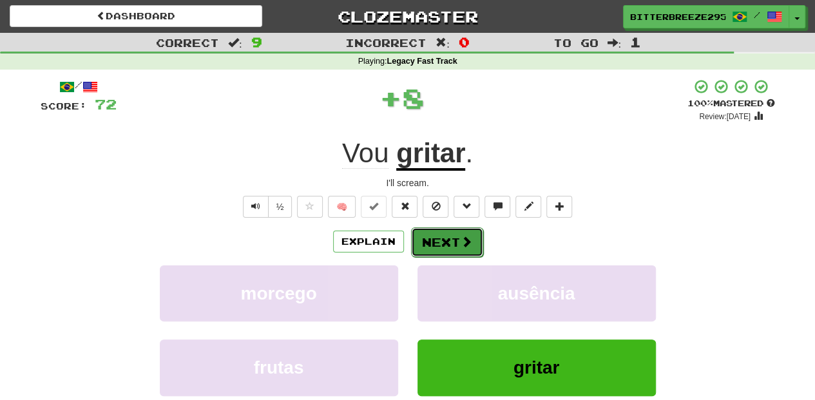
click at [426, 237] on button "Next" at bounding box center [447, 242] width 72 height 30
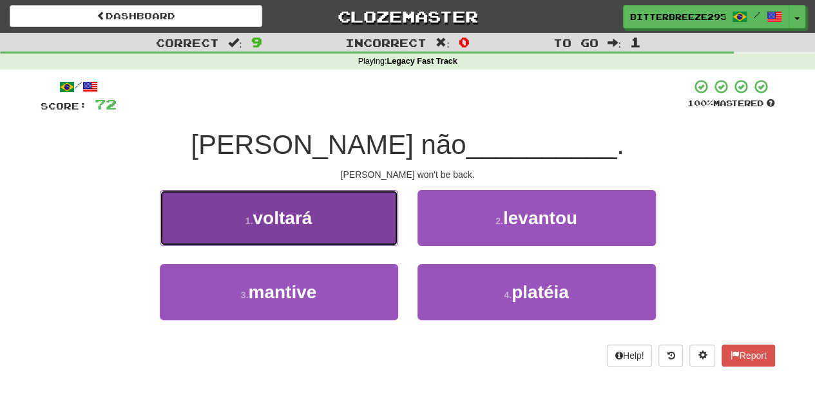
click at [337, 228] on button "1 . voltará" at bounding box center [279, 218] width 238 height 56
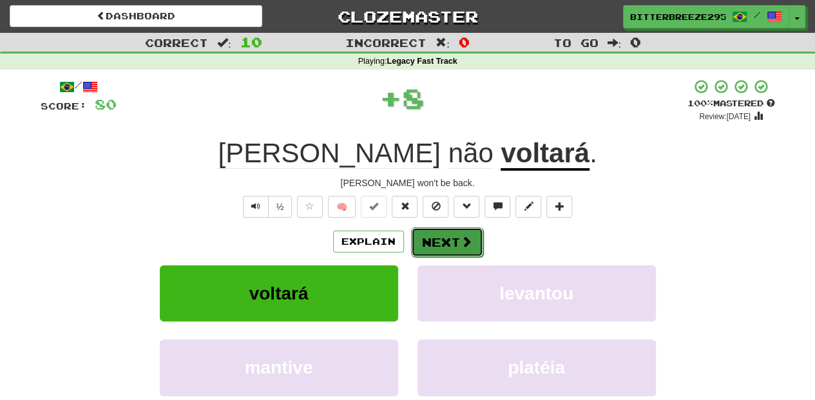
click at [434, 239] on button "Next" at bounding box center [447, 242] width 72 height 30
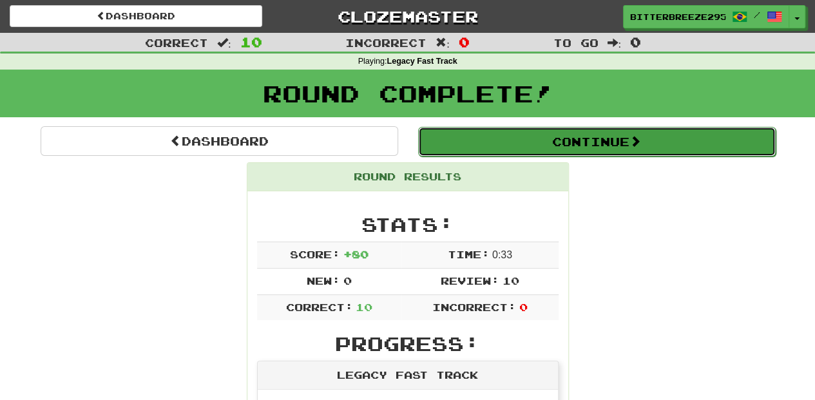
click at [515, 142] on button "Continue" at bounding box center [597, 142] width 358 height 30
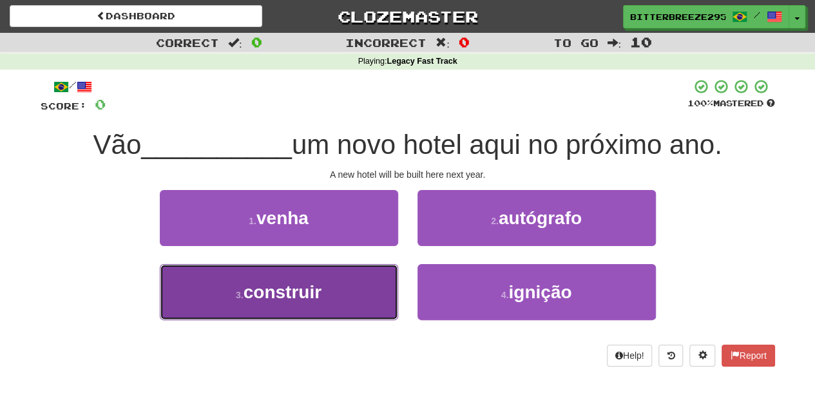
click at [321, 303] on button "3 . construir" at bounding box center [279, 292] width 238 height 56
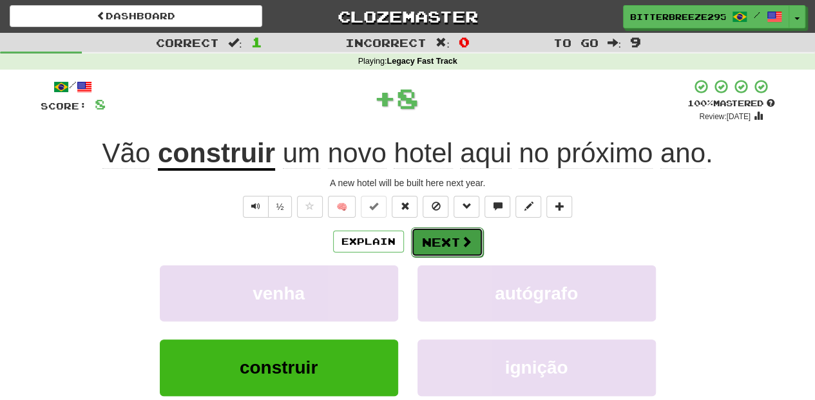
click at [443, 235] on button "Next" at bounding box center [447, 242] width 72 height 30
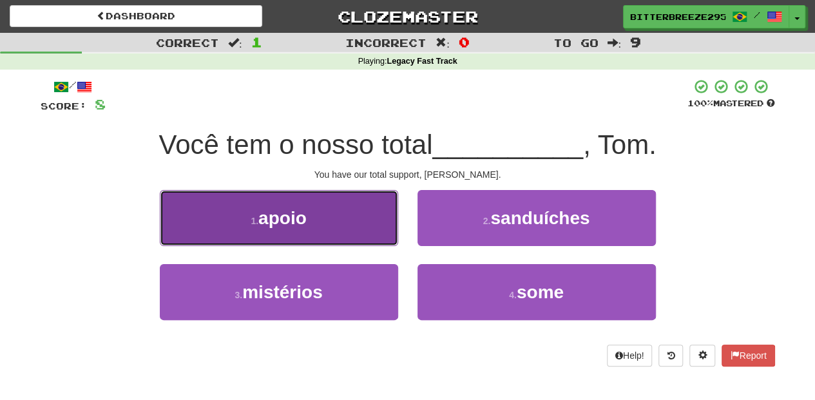
click at [328, 239] on button "1 . apoio" at bounding box center [279, 218] width 238 height 56
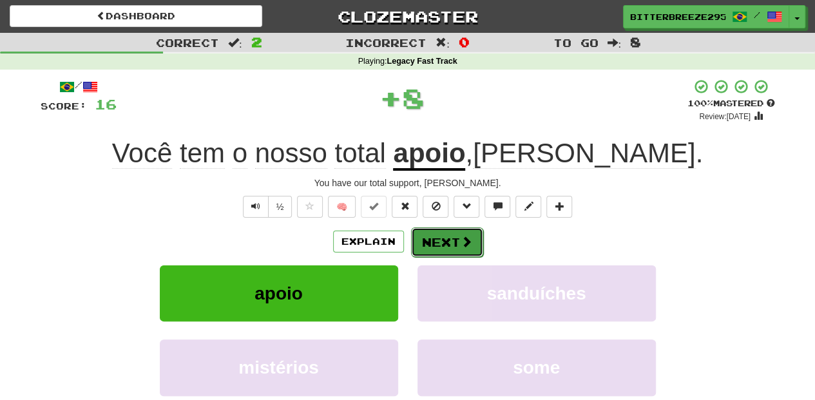
click at [434, 233] on button "Next" at bounding box center [447, 242] width 72 height 30
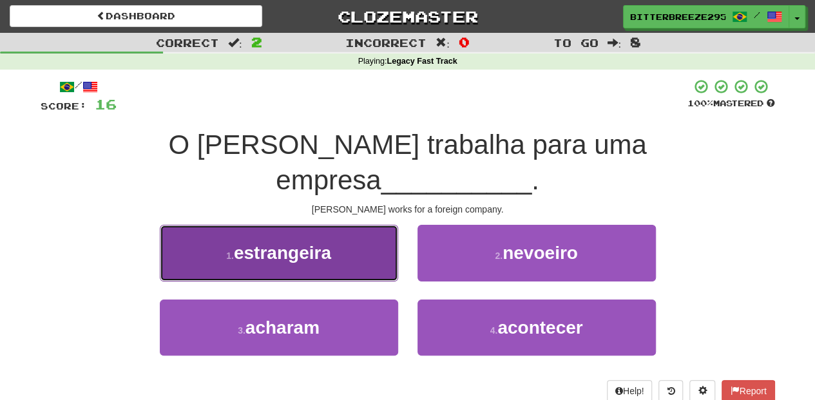
click at [318, 243] on span "estrangeira" at bounding box center [282, 253] width 97 height 20
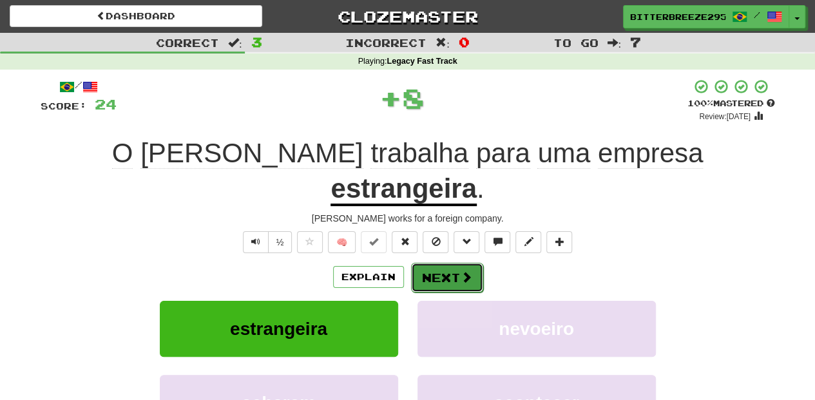
click at [454, 263] on button "Next" at bounding box center [447, 278] width 72 height 30
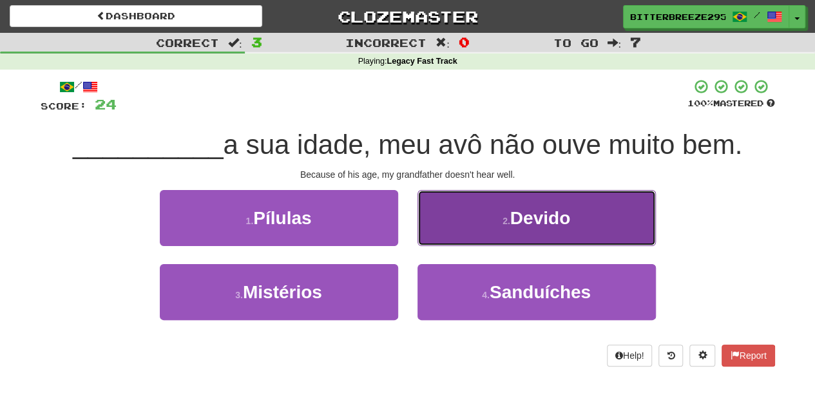
click at [450, 231] on button "2 . Devido" at bounding box center [536, 218] width 238 height 56
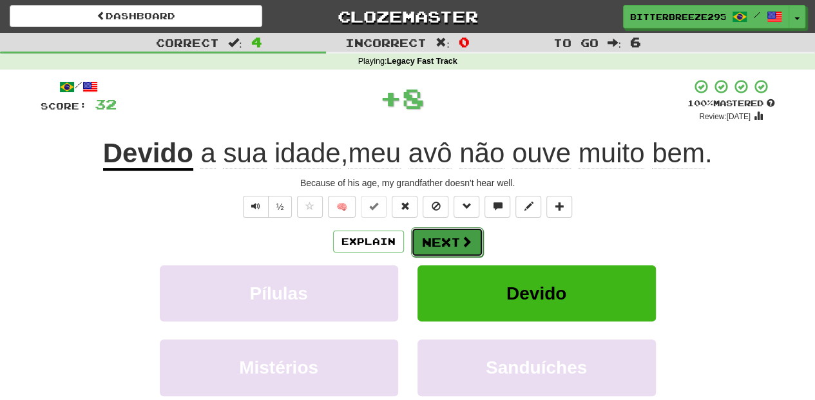
click at [448, 235] on button "Next" at bounding box center [447, 242] width 72 height 30
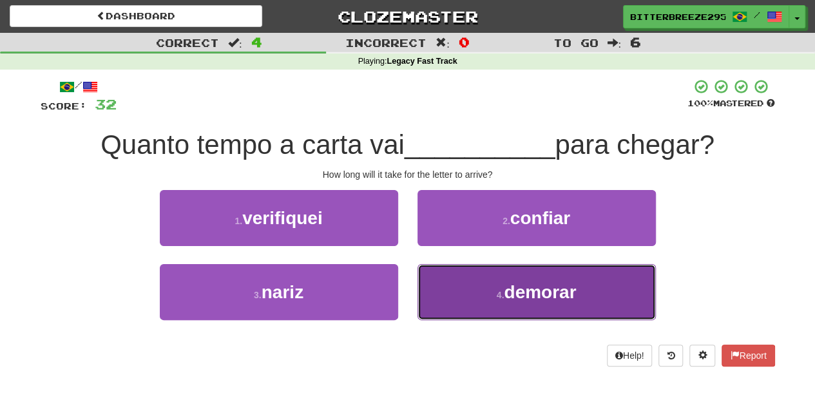
click at [455, 290] on button "4 . demorar" at bounding box center [536, 292] width 238 height 56
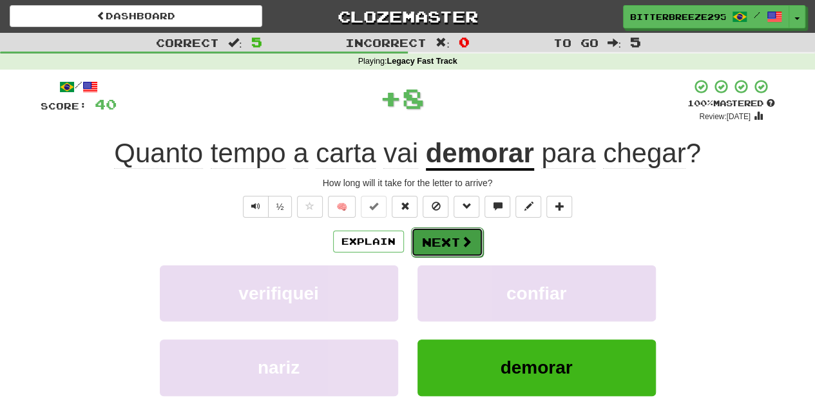
click at [434, 238] on button "Next" at bounding box center [447, 242] width 72 height 30
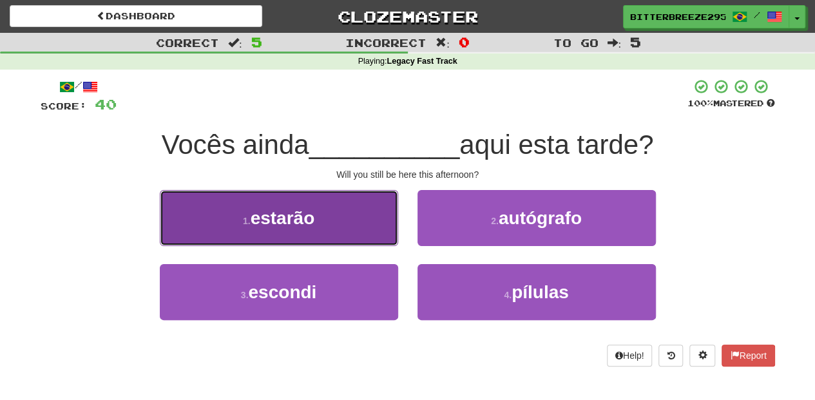
click at [368, 235] on button "1 . estarão" at bounding box center [279, 218] width 238 height 56
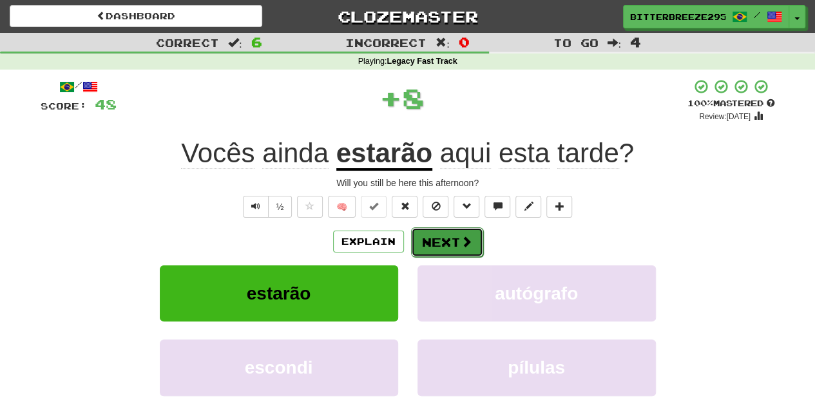
click at [452, 246] on button "Next" at bounding box center [447, 242] width 72 height 30
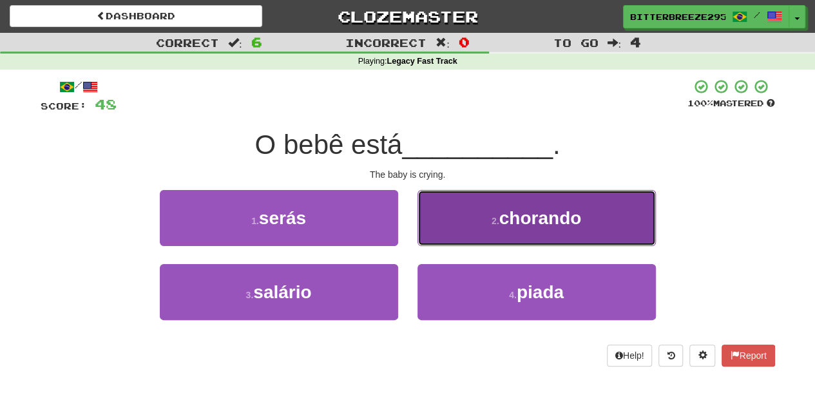
click at [437, 236] on button "2 . chorando" at bounding box center [536, 218] width 238 height 56
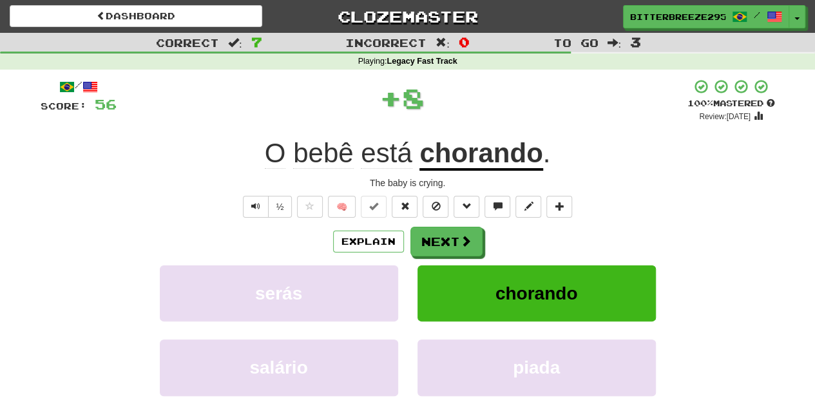
click at [437, 236] on button "Next" at bounding box center [446, 242] width 72 height 30
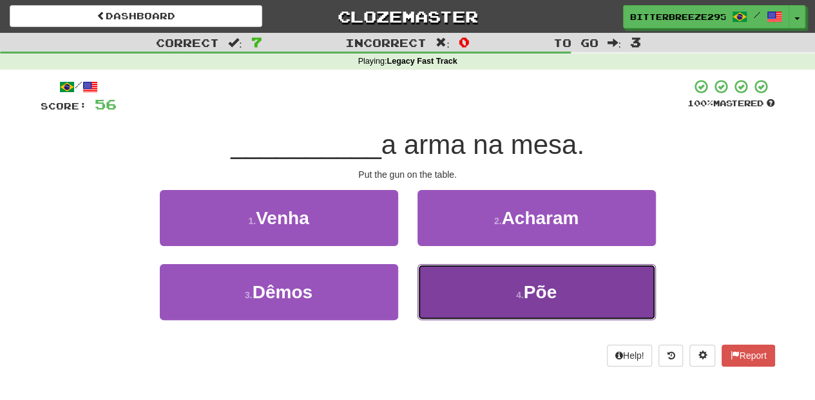
click at [446, 291] on button "4 . Põe" at bounding box center [536, 292] width 238 height 56
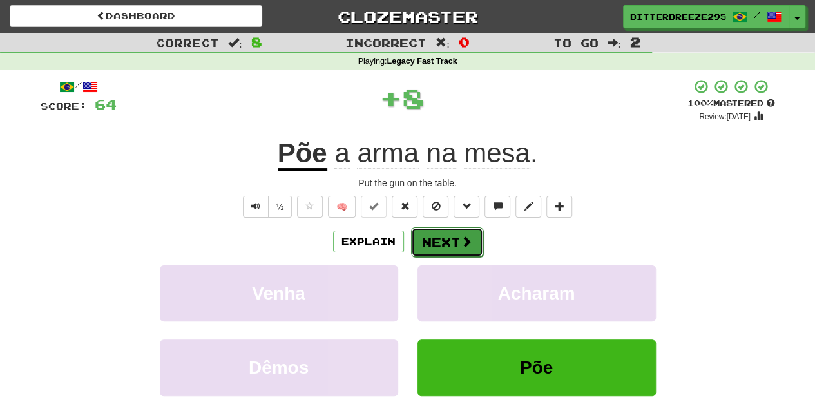
click at [417, 236] on button "Next" at bounding box center [447, 242] width 72 height 30
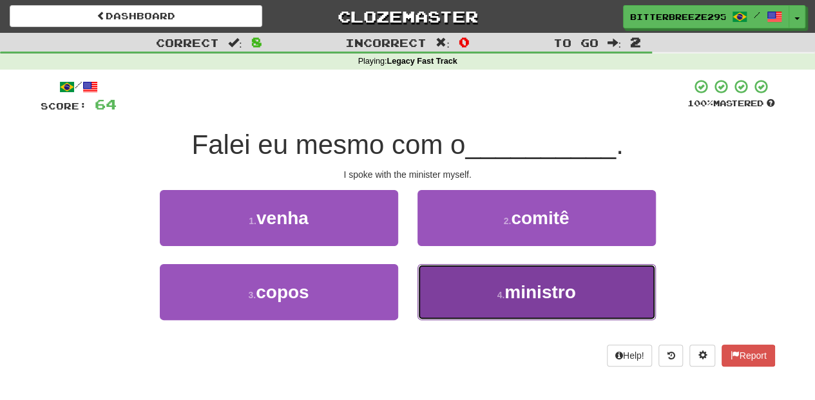
click at [508, 292] on span "ministro" at bounding box center [539, 292] width 71 height 20
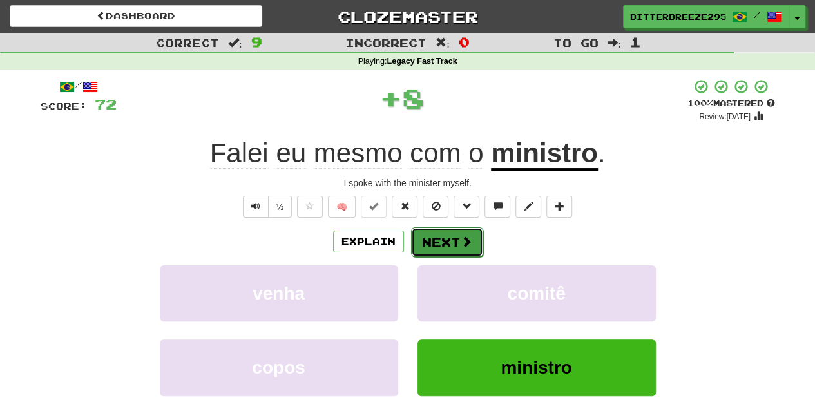
click at [436, 235] on button "Next" at bounding box center [447, 242] width 72 height 30
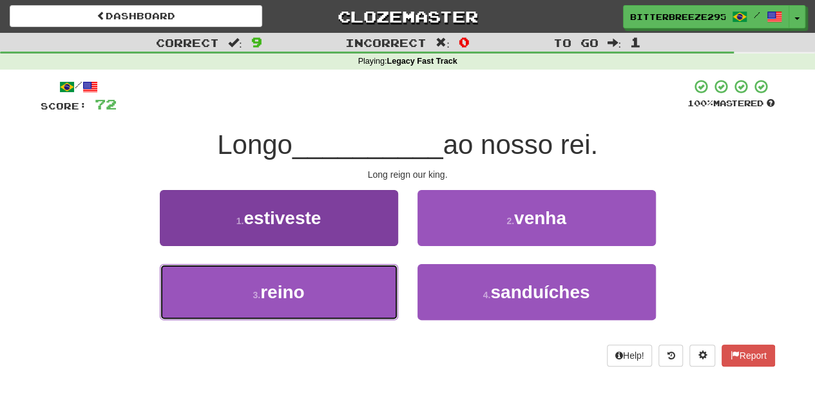
click at [350, 270] on button "3 . reino" at bounding box center [279, 292] width 238 height 56
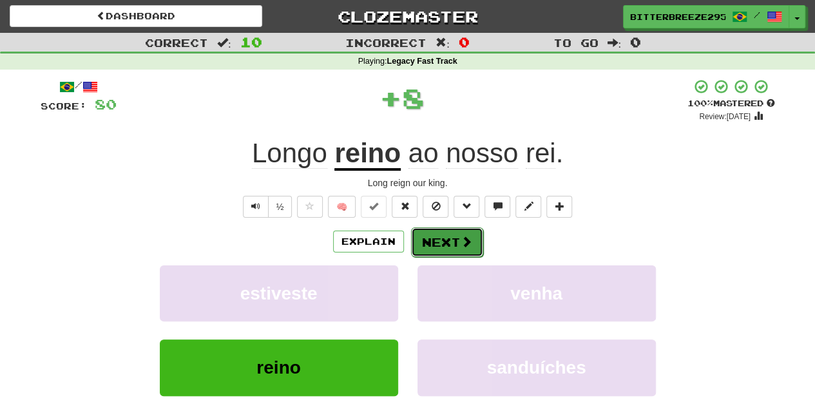
click at [434, 247] on button "Next" at bounding box center [447, 242] width 72 height 30
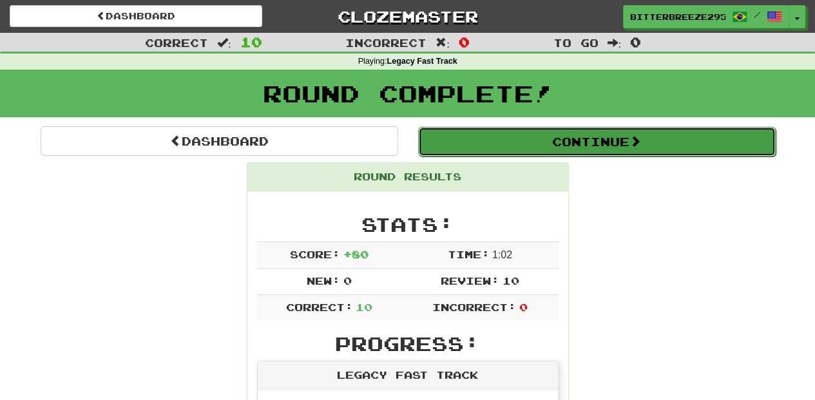
click at [506, 129] on button "Continue" at bounding box center [597, 142] width 358 height 30
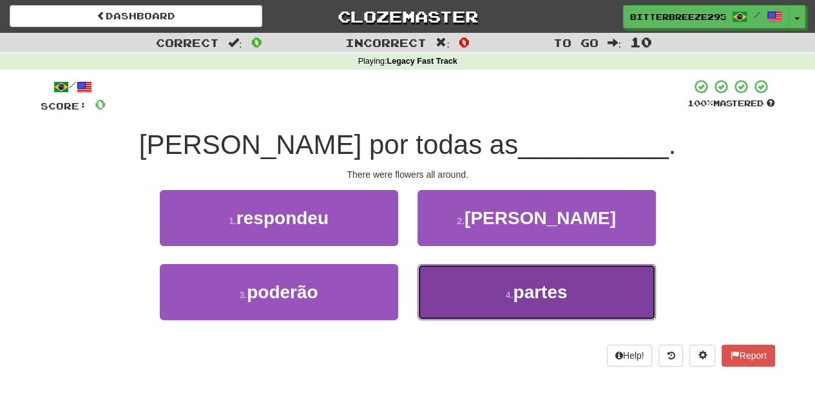
click at [466, 299] on button "4 . partes" at bounding box center [536, 292] width 238 height 56
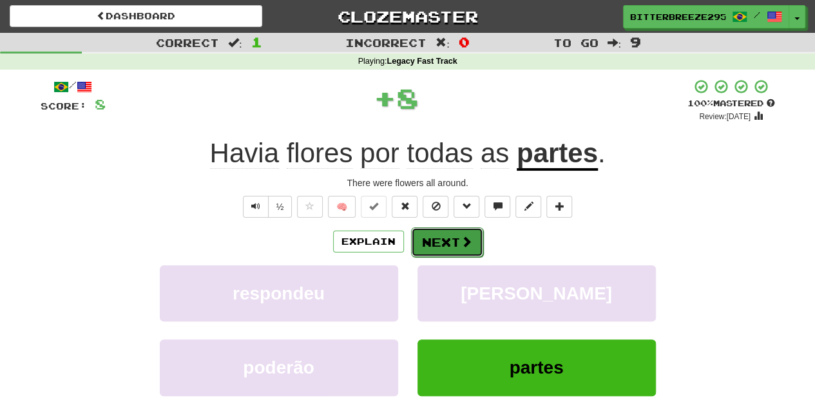
click at [436, 238] on button "Next" at bounding box center [447, 242] width 72 height 30
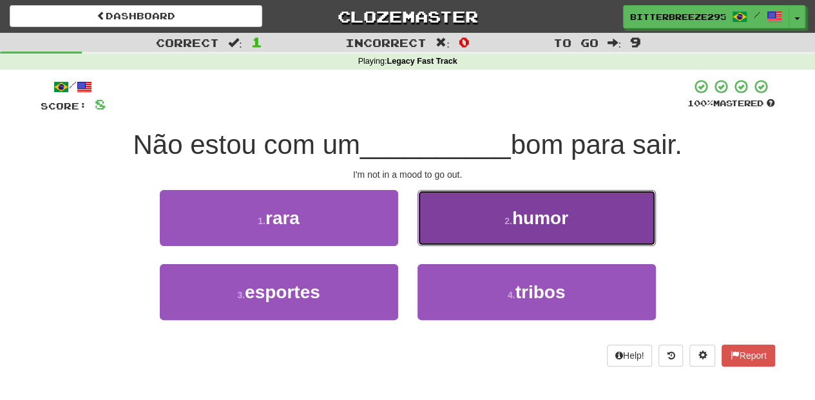
click at [459, 236] on button "2 . humor" at bounding box center [536, 218] width 238 height 56
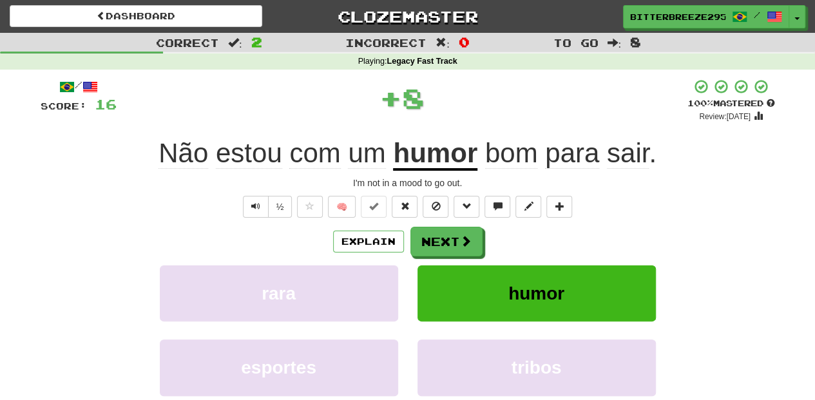
click at [460, 236] on span at bounding box center [466, 241] width 12 height 12
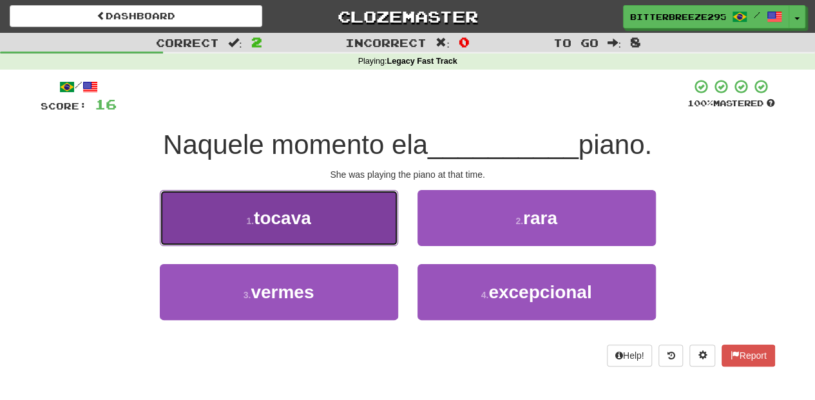
click at [345, 230] on button "1 . tocava" at bounding box center [279, 218] width 238 height 56
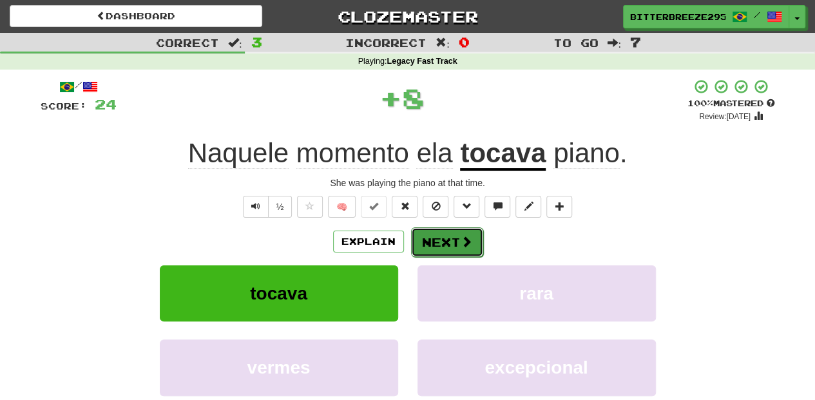
click at [423, 245] on button "Next" at bounding box center [447, 242] width 72 height 30
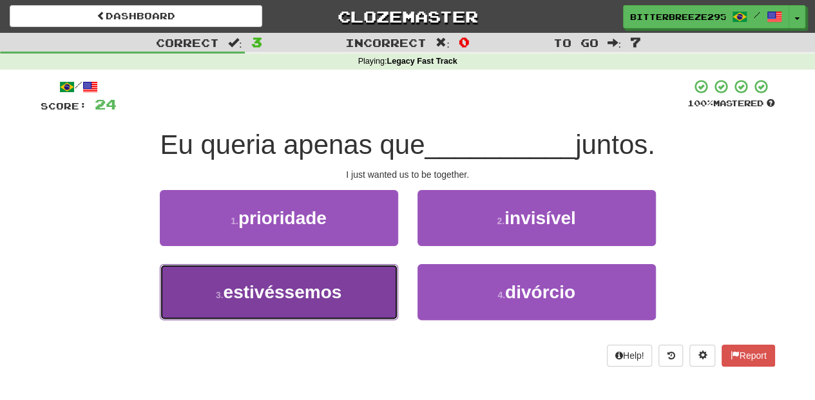
click at [341, 287] on span "estivéssemos" at bounding box center [283, 292] width 119 height 20
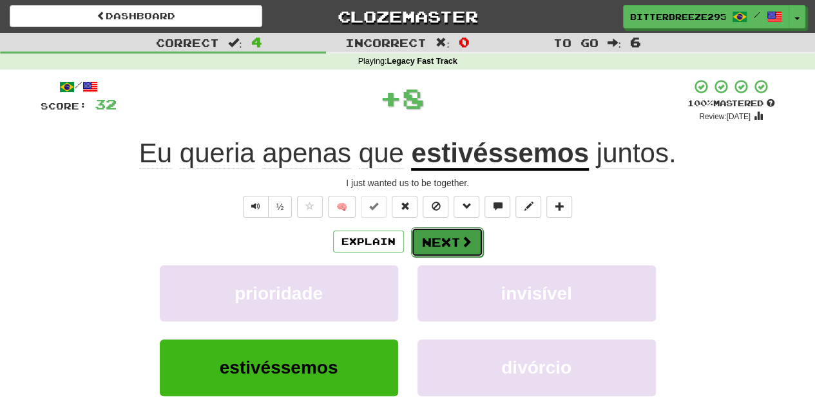
click at [434, 245] on button "Next" at bounding box center [447, 242] width 72 height 30
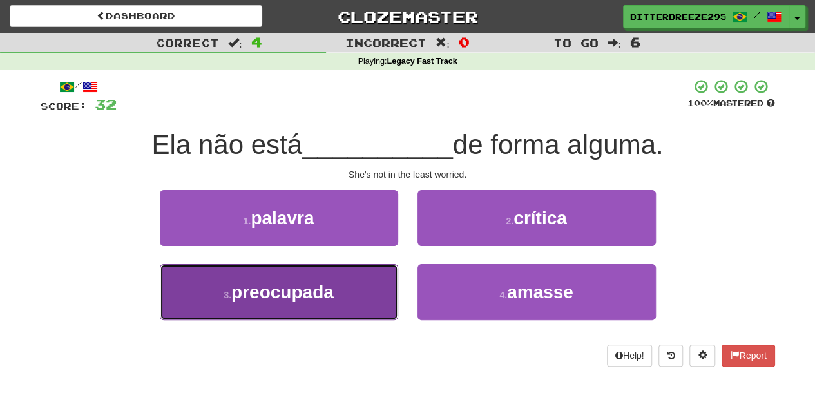
click at [369, 285] on button "3 . preocupada" at bounding box center [279, 292] width 238 height 56
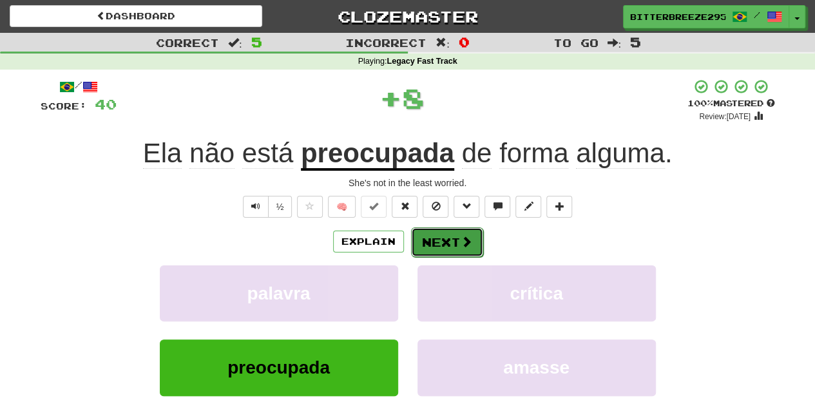
click at [439, 246] on button "Next" at bounding box center [447, 242] width 72 height 30
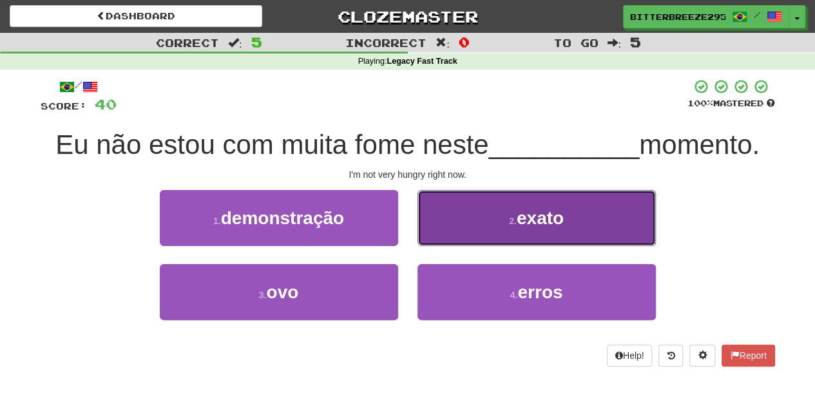
click at [428, 233] on button "2 . exato" at bounding box center [536, 218] width 238 height 56
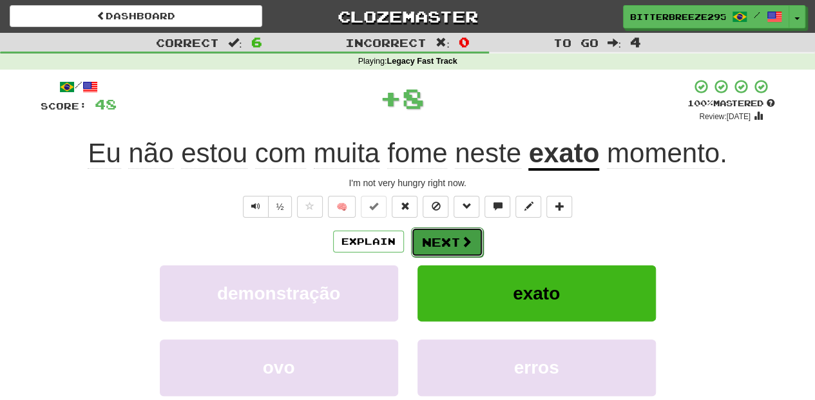
click at [429, 233] on button "Next" at bounding box center [447, 242] width 72 height 30
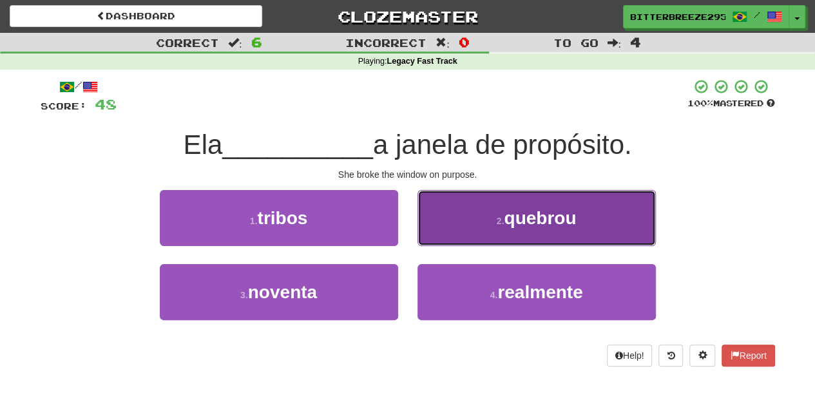
click at [445, 239] on button "2 . quebrou" at bounding box center [536, 218] width 238 height 56
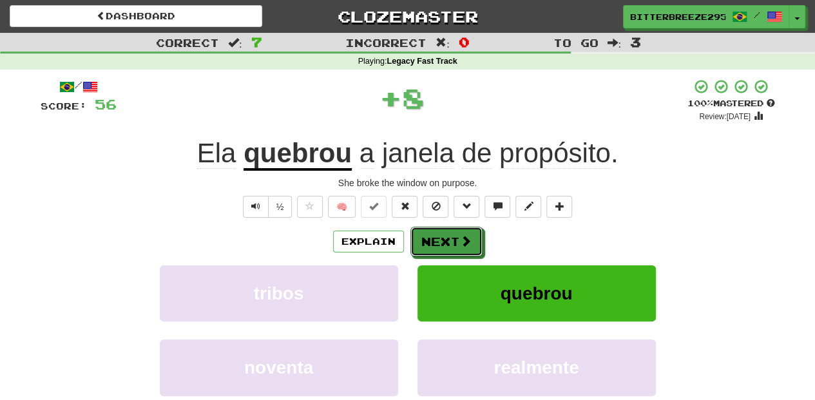
click at [445, 239] on button "Next" at bounding box center [446, 242] width 72 height 30
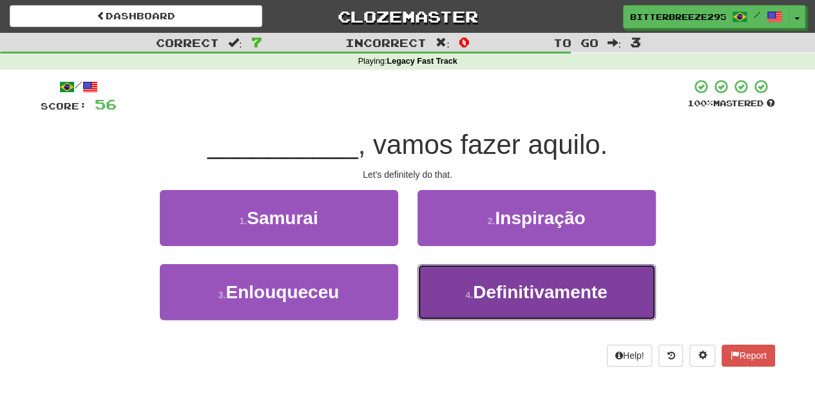
click at [460, 296] on button "4 . Definitivamente" at bounding box center [536, 292] width 238 height 56
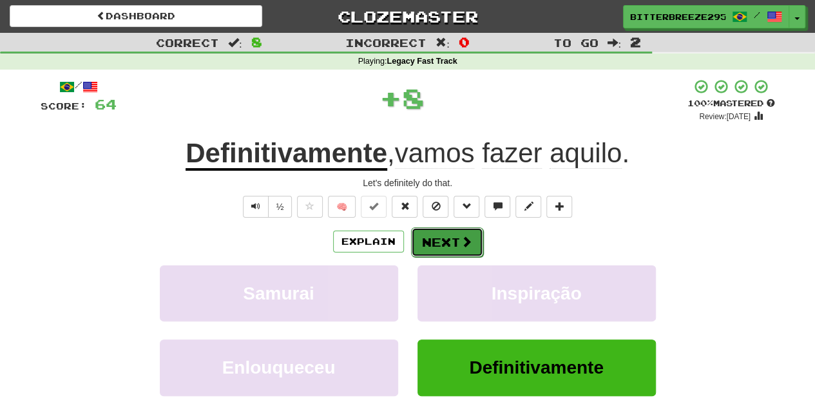
click at [443, 245] on button "Next" at bounding box center [447, 242] width 72 height 30
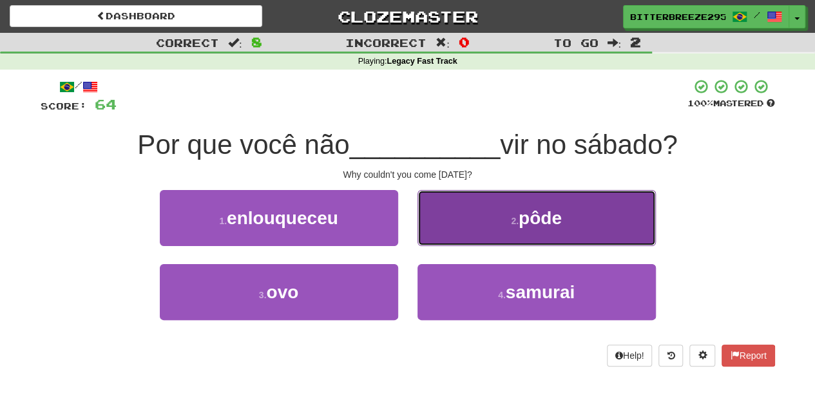
click at [428, 234] on button "2 . pôde" at bounding box center [536, 218] width 238 height 56
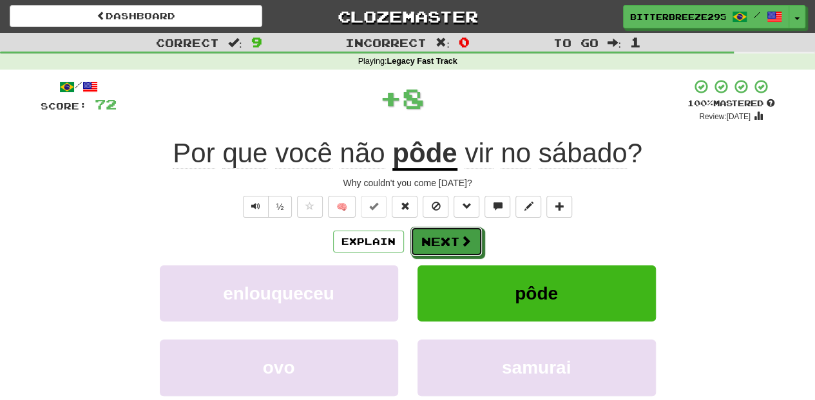
click at [428, 234] on button "Next" at bounding box center [446, 242] width 72 height 30
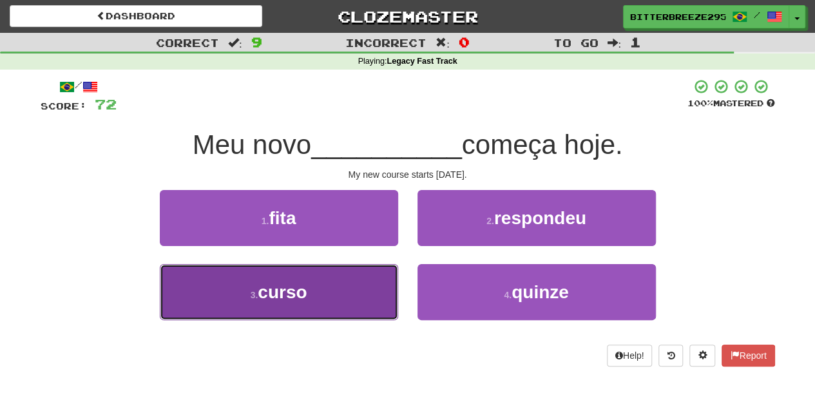
click at [350, 300] on button "3 . curso" at bounding box center [279, 292] width 238 height 56
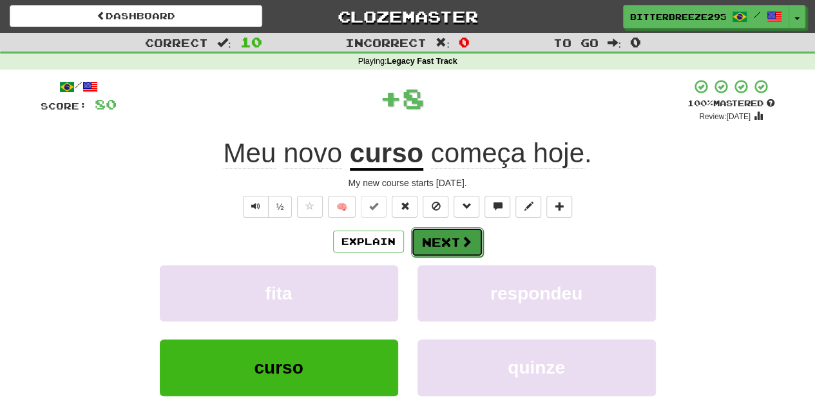
click at [435, 240] on button "Next" at bounding box center [447, 242] width 72 height 30
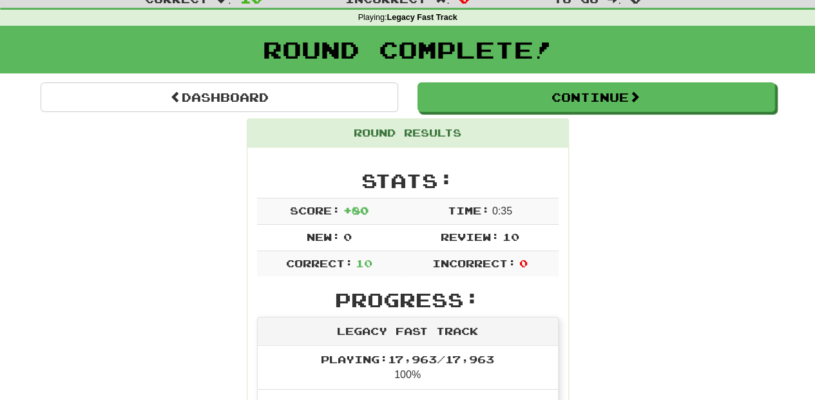
scroll to position [43, 0]
